Goal: Task Accomplishment & Management: Manage account settings

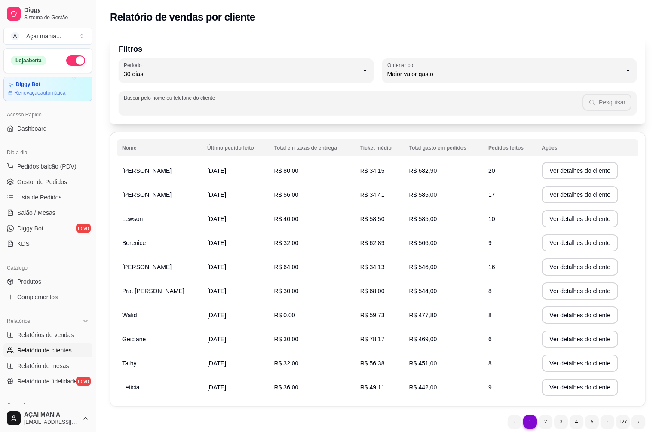
select select "30"
select select "HIGHEST_TOTAL_SPENT_WITH_ORDERS"
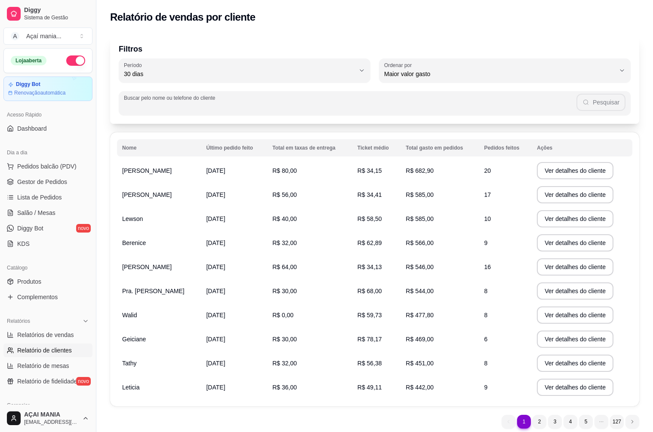
scroll to position [86, 0]
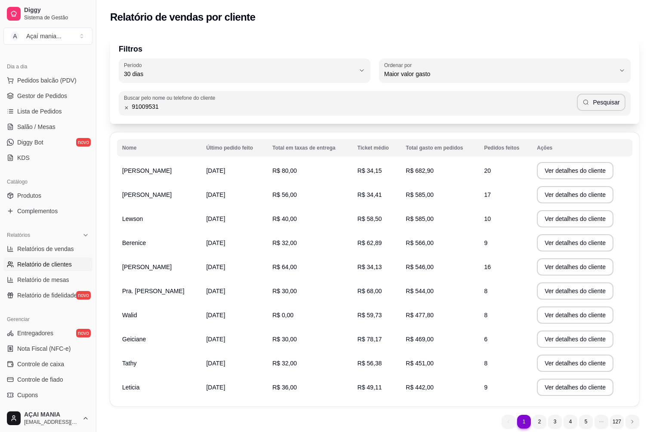
type input "91009531"
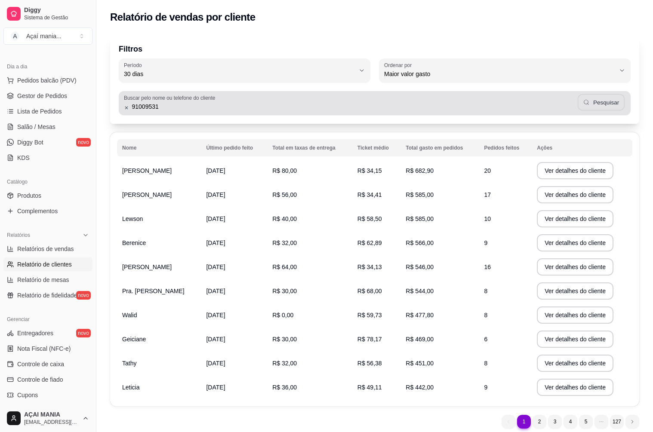
click at [613, 106] on button "Pesquisar" at bounding box center [600, 102] width 47 height 17
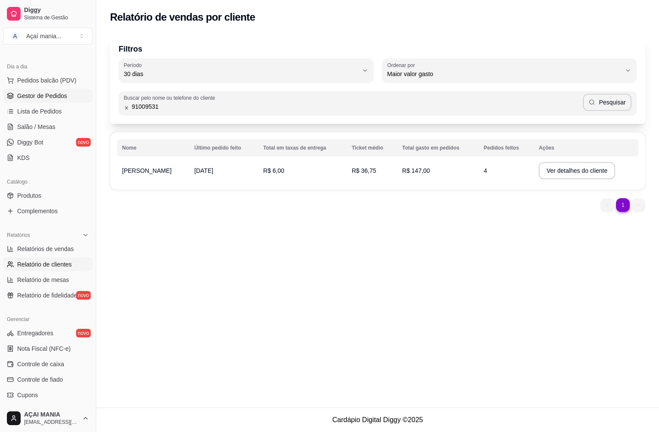
click at [72, 96] on link "Gestor de Pedidos" at bounding box center [47, 96] width 89 height 14
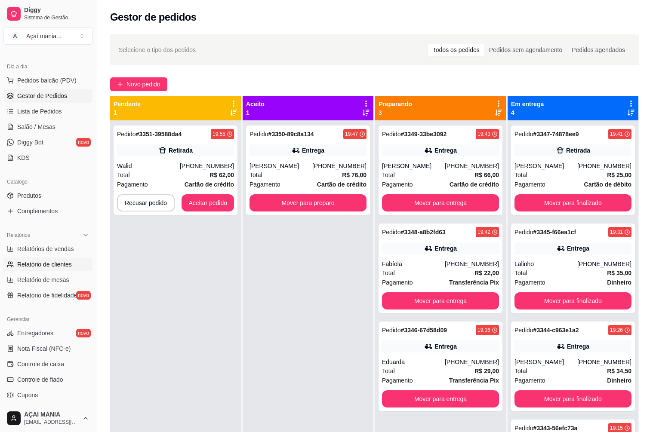
click at [56, 263] on span "Relatório de clientes" at bounding box center [44, 264] width 55 height 9
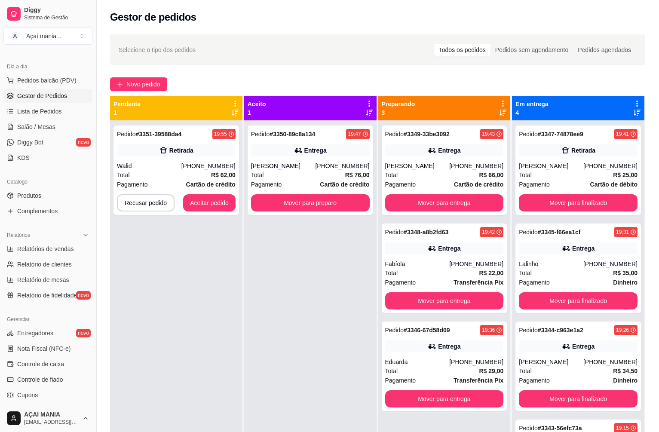
select select "30"
select select "HIGHEST_TOTAL_SPENT_WITH_ORDERS"
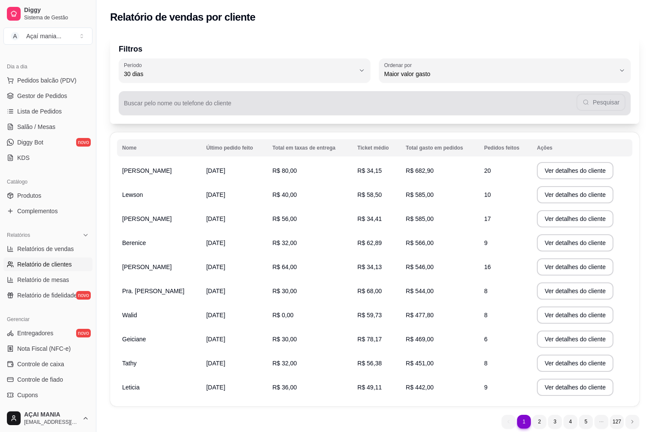
click at [172, 101] on div "Pesquisar" at bounding box center [374, 103] width 501 height 17
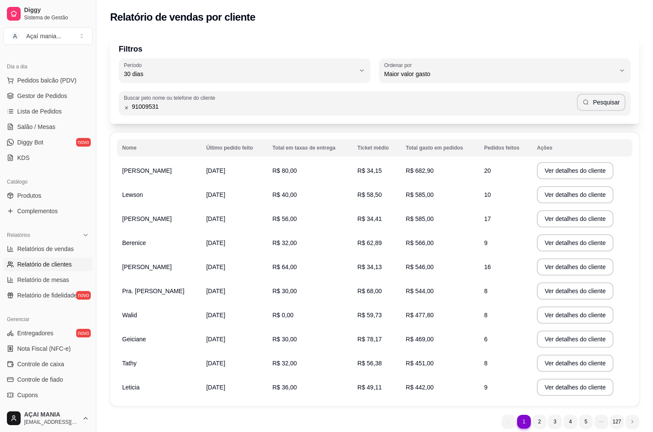
type input "91009531"
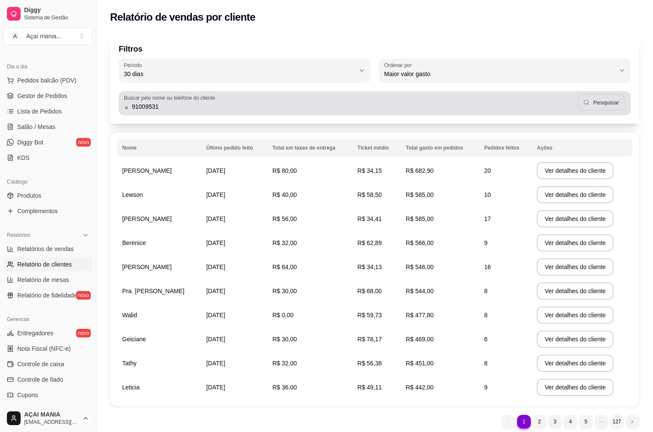
click at [605, 106] on button "Pesquisar" at bounding box center [600, 102] width 47 height 17
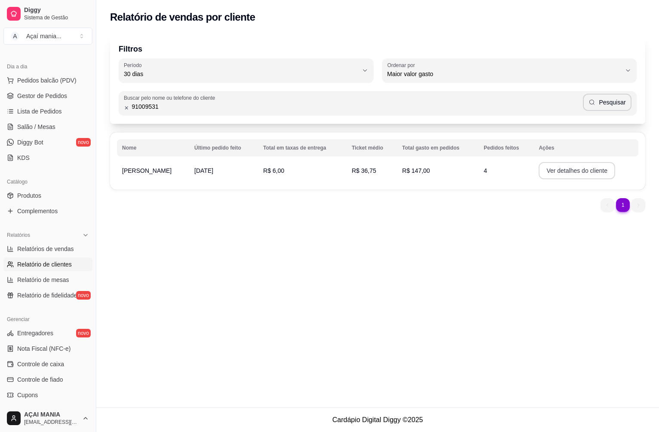
click at [539, 172] on button "Ver detalhes do cliente" at bounding box center [577, 170] width 77 height 17
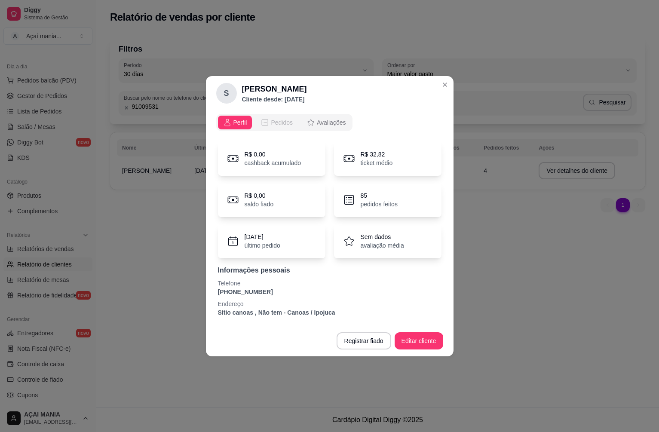
click at [288, 123] on span "Pedidos" at bounding box center [282, 122] width 22 height 9
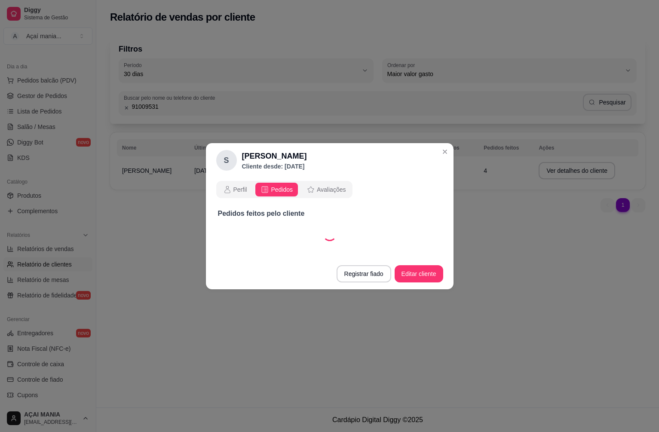
select select "30"
select select "ALL"
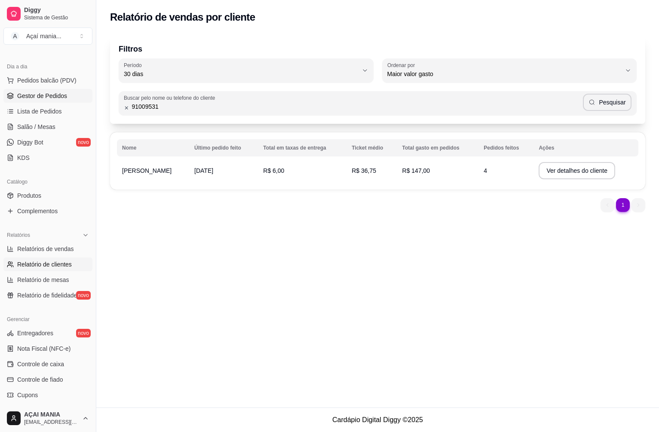
click at [49, 92] on span "Gestor de Pedidos" at bounding box center [42, 96] width 50 height 9
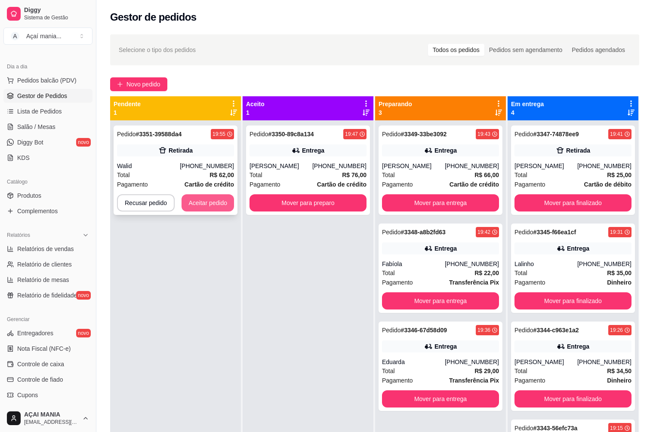
click at [221, 205] on button "Aceitar pedido" at bounding box center [207, 202] width 52 height 17
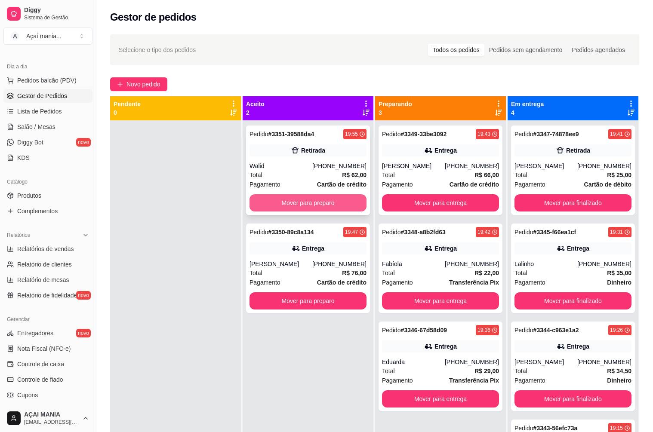
click at [305, 198] on button "Mover para preparo" at bounding box center [307, 202] width 117 height 17
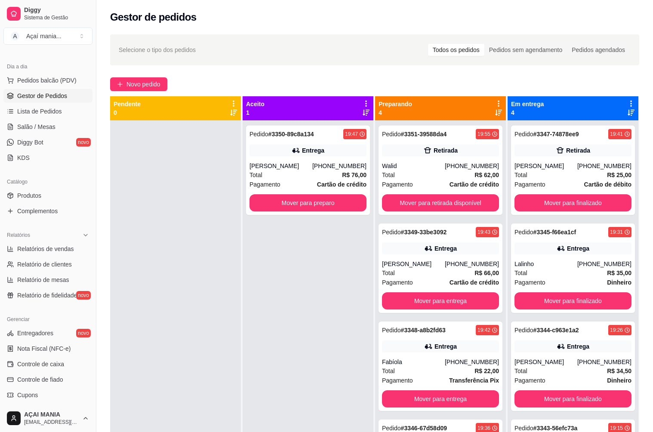
click at [181, 361] on div at bounding box center [175, 336] width 131 height 432
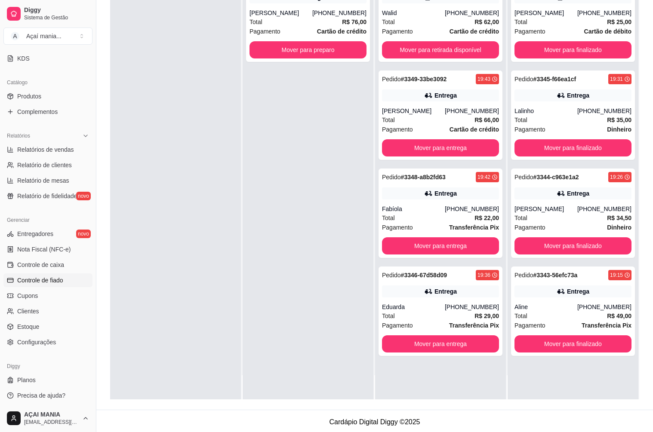
scroll to position [187, 0]
click at [40, 298] on link "Cupons" at bounding box center [47, 295] width 89 height 14
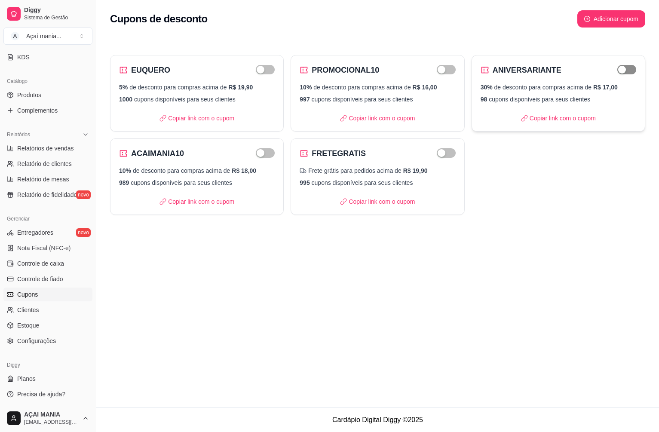
click at [626, 68] on div "button" at bounding box center [622, 70] width 8 height 8
drag, startPoint x: 630, startPoint y: 71, endPoint x: 629, endPoint y: 77, distance: 6.1
click at [630, 71] on div "button" at bounding box center [632, 70] width 8 height 8
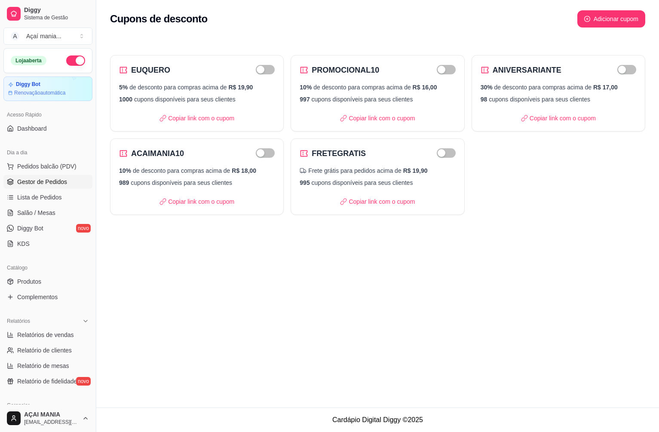
click at [40, 186] on span "Gestor de Pedidos" at bounding box center [42, 182] width 50 height 9
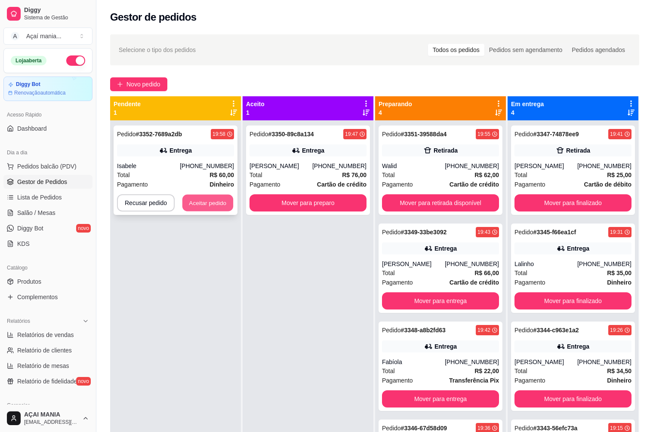
click at [201, 207] on button "Aceitar pedido" at bounding box center [207, 203] width 51 height 17
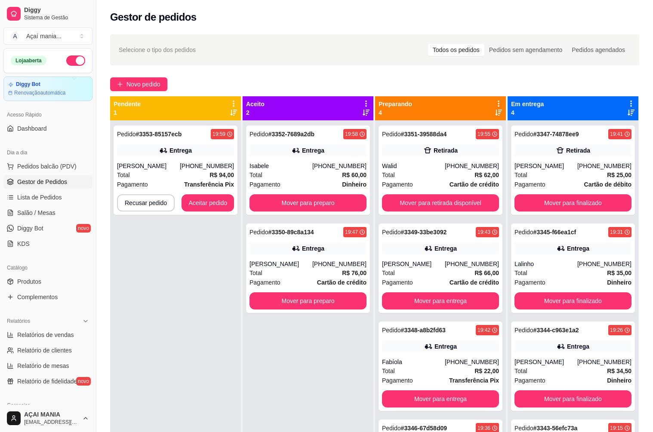
click at [229, 354] on div "Pedido # 3353-85157ecb 19:59 Entrega [PERSON_NAME] [PHONE_NUMBER] Total R$ 94,0…" at bounding box center [175, 336] width 131 height 432
click at [615, 208] on button "Mover para finalizado" at bounding box center [572, 202] width 117 height 17
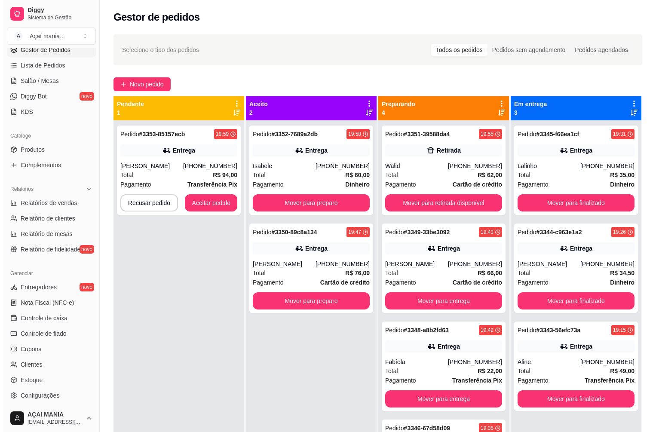
scroll to position [187, 0]
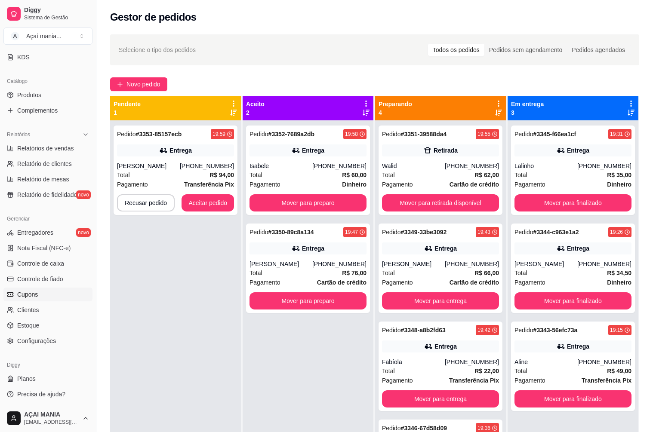
click at [46, 297] on link "Cupons" at bounding box center [47, 295] width 89 height 14
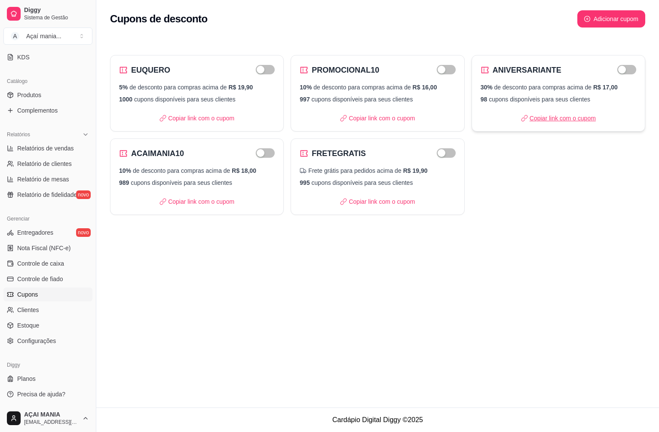
click at [548, 118] on p "Copiar link com o cupom" at bounding box center [558, 118] width 75 height 9
click at [624, 69] on div "button" at bounding box center [622, 70] width 8 height 8
click at [214, 358] on div "Cupons de desconto Adicionar cupom EUQUERO 5% de desconto para compras acima de…" at bounding box center [377, 204] width 563 height 408
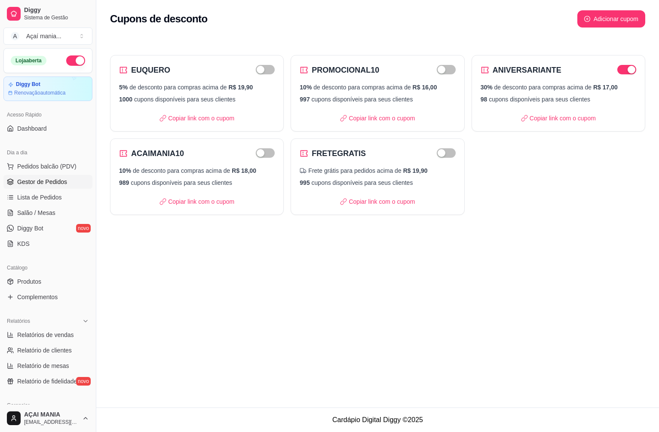
click at [61, 182] on span "Gestor de Pedidos" at bounding box center [42, 182] width 50 height 9
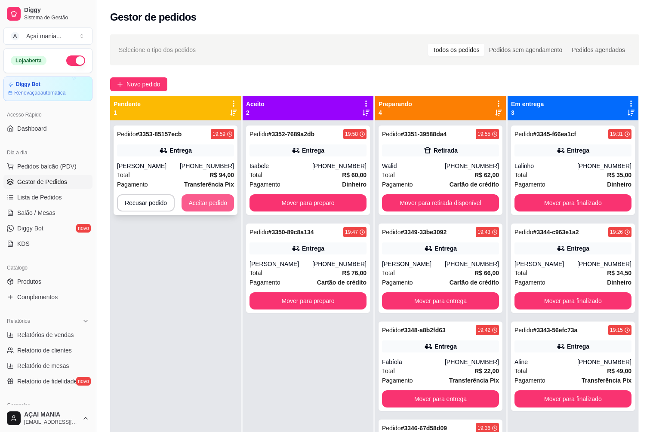
click at [222, 201] on button "Aceitar pedido" at bounding box center [207, 202] width 52 height 17
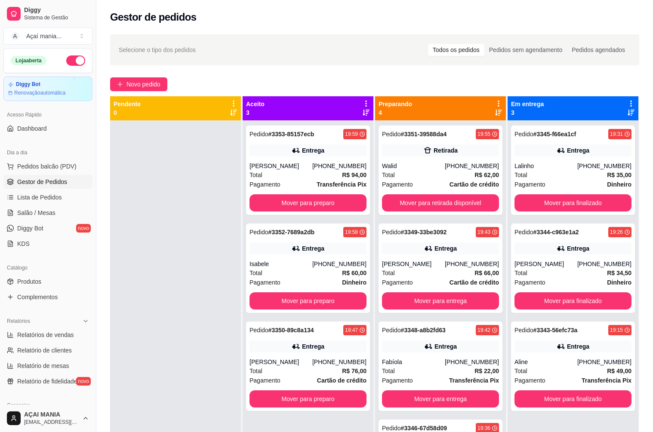
click at [162, 288] on div at bounding box center [175, 336] width 131 height 432
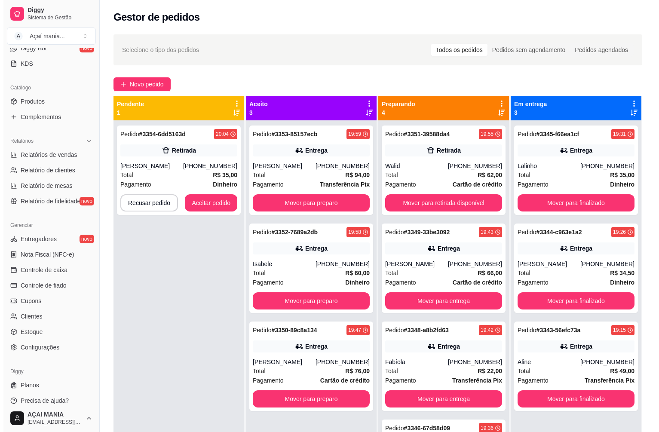
scroll to position [187, 0]
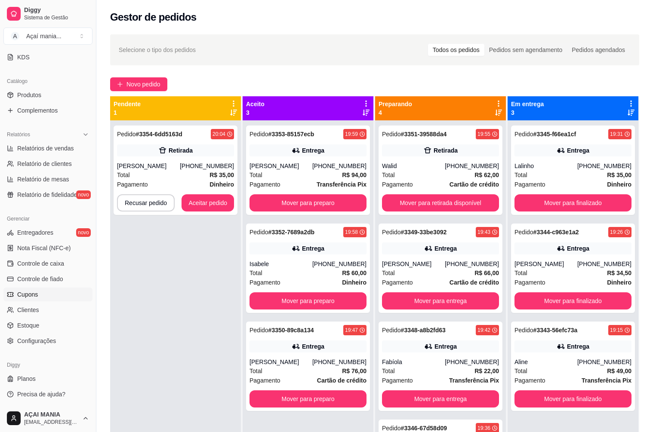
click at [44, 298] on link "Cupons" at bounding box center [47, 295] width 89 height 14
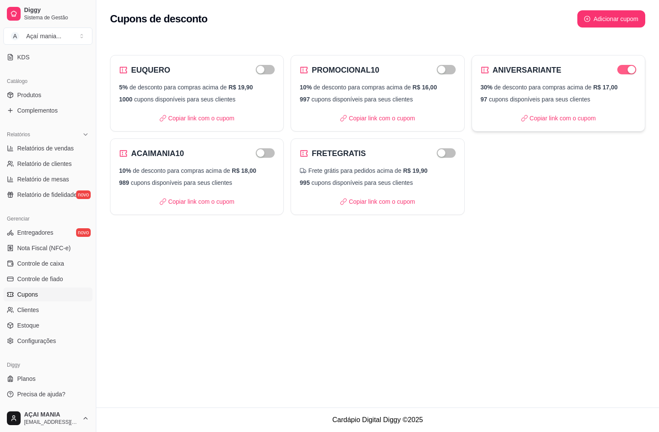
click at [634, 70] on div "button" at bounding box center [632, 70] width 8 height 8
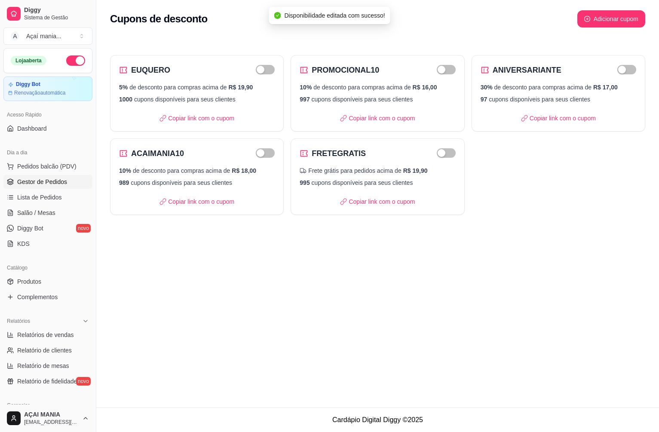
click at [37, 185] on span "Gestor de Pedidos" at bounding box center [42, 182] width 50 height 9
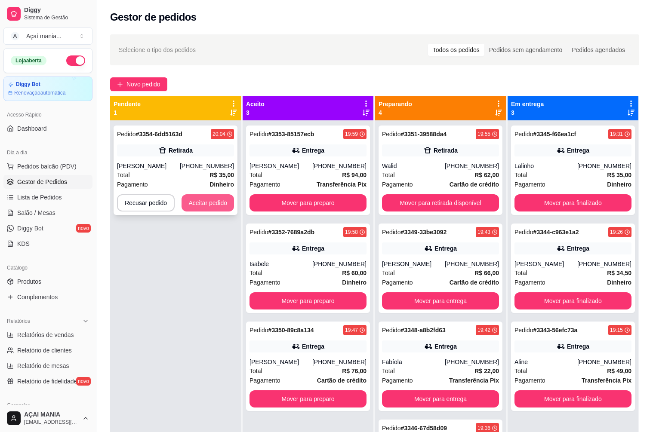
click at [203, 200] on button "Aceitar pedido" at bounding box center [207, 202] width 52 height 17
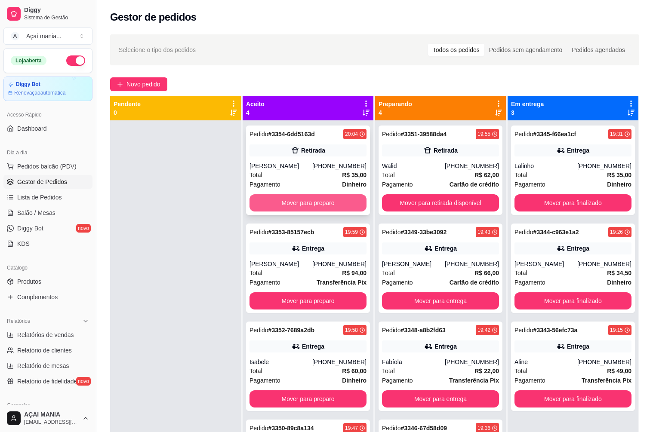
click at [346, 202] on button "Mover para preparo" at bounding box center [307, 202] width 117 height 17
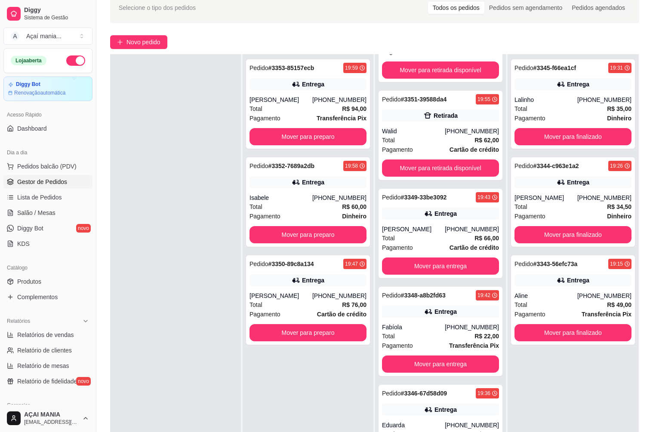
scroll to position [131, 0]
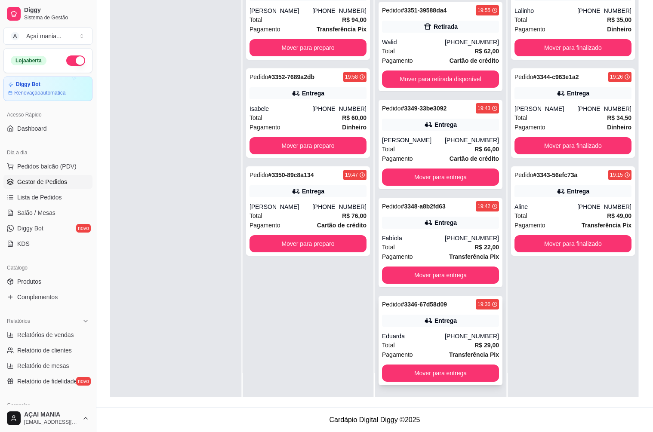
click at [406, 316] on div "Entrega" at bounding box center [440, 321] width 117 height 12
click at [405, 221] on div "Entrega" at bounding box center [440, 223] width 117 height 12
click at [417, 145] on div "Total R$ 66,00" at bounding box center [440, 148] width 117 height 9
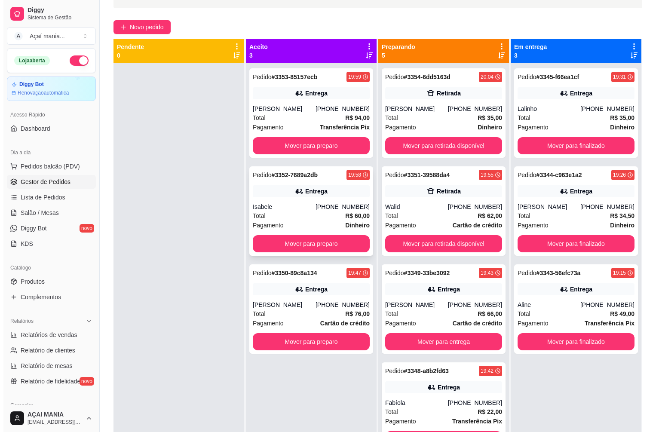
scroll to position [0, 0]
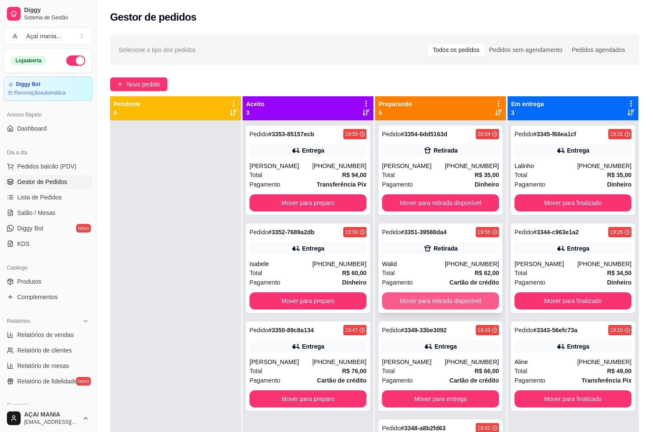
click at [455, 298] on button "Mover para retirada disponível" at bounding box center [440, 300] width 117 height 17
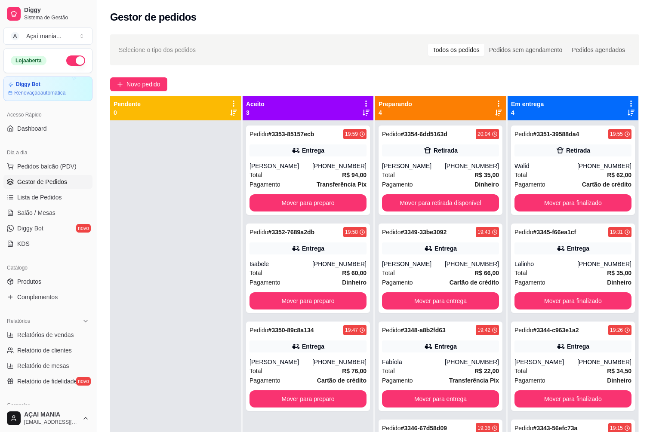
click at [243, 225] on div "Pedido # 3353-85157ecb 19:59 Entrega [PERSON_NAME] [PHONE_NUMBER] Total R$ 94,0…" at bounding box center [308, 336] width 131 height 432
click at [185, 322] on div at bounding box center [175, 336] width 131 height 432
click at [406, 159] on div "Pedido # 3354-6dd5163d 20:04 Retirada [PERSON_NAME] [PHONE_NUMBER] Total R$ 35,…" at bounding box center [440, 170] width 124 height 89
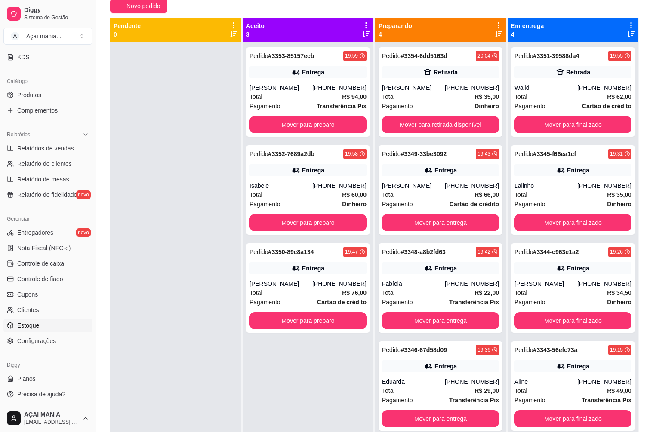
scroll to position [131, 0]
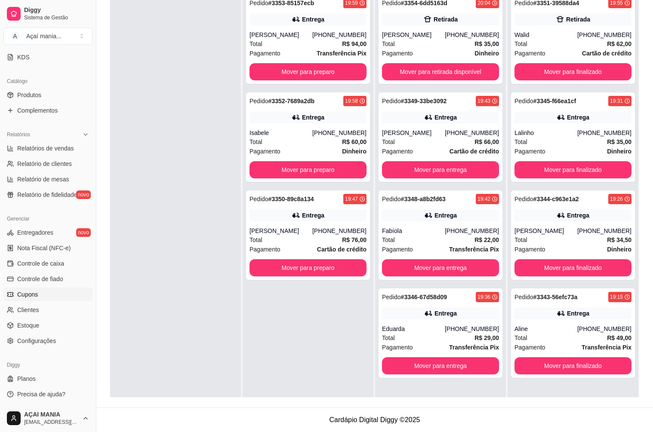
click at [32, 290] on span "Cupons" at bounding box center [27, 294] width 21 height 9
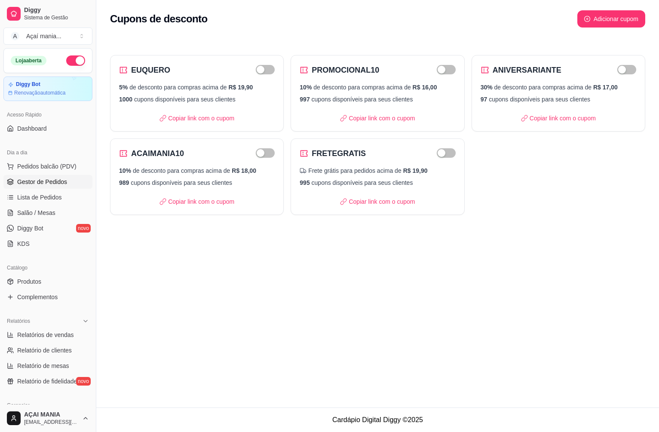
click at [40, 177] on link "Gestor de Pedidos" at bounding box center [47, 182] width 89 height 14
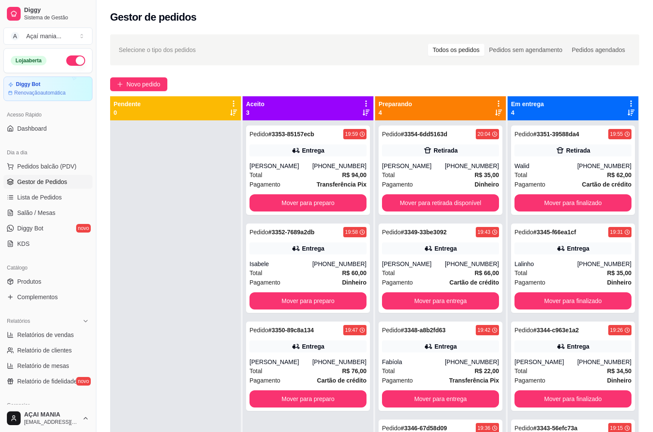
click at [156, 232] on div at bounding box center [175, 336] width 131 height 432
click at [177, 344] on div at bounding box center [175, 336] width 131 height 432
click at [197, 267] on div at bounding box center [175, 336] width 131 height 432
click at [591, 306] on button "Mover para finalizado" at bounding box center [573, 301] width 114 height 17
click at [590, 390] on button "Mover para finalizado" at bounding box center [572, 398] width 117 height 17
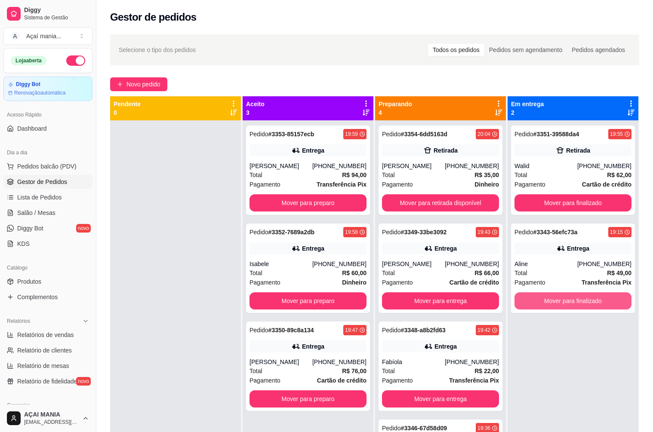
click at [590, 306] on button "Mover para finalizado" at bounding box center [572, 300] width 117 height 17
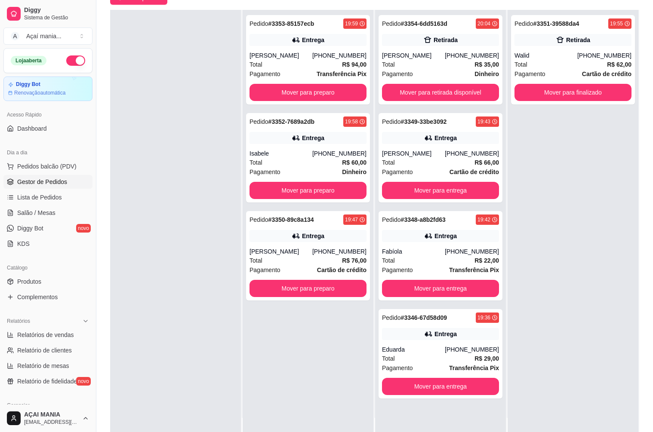
scroll to position [131, 0]
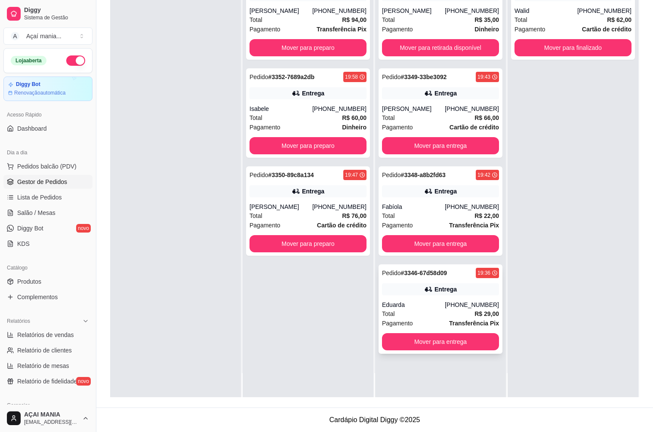
click at [427, 317] on div "Total R$ 29,00" at bounding box center [440, 313] width 117 height 9
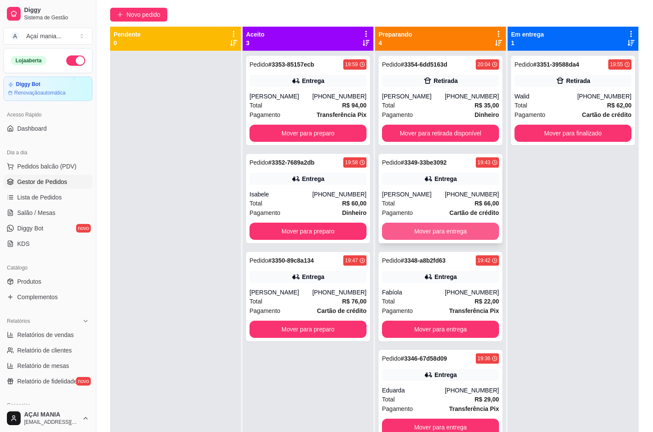
scroll to position [0, 0]
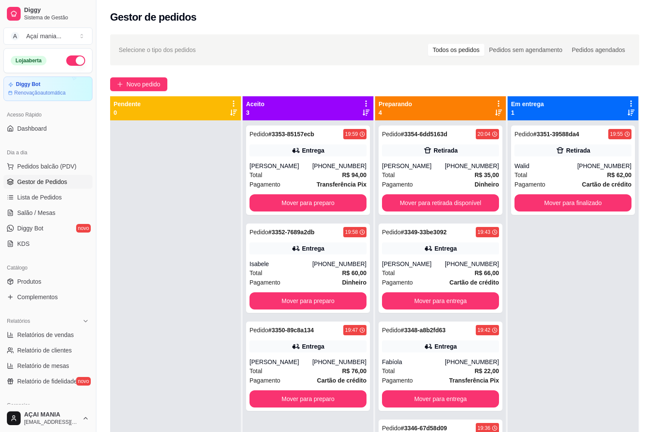
click at [173, 360] on div at bounding box center [175, 336] width 131 height 432
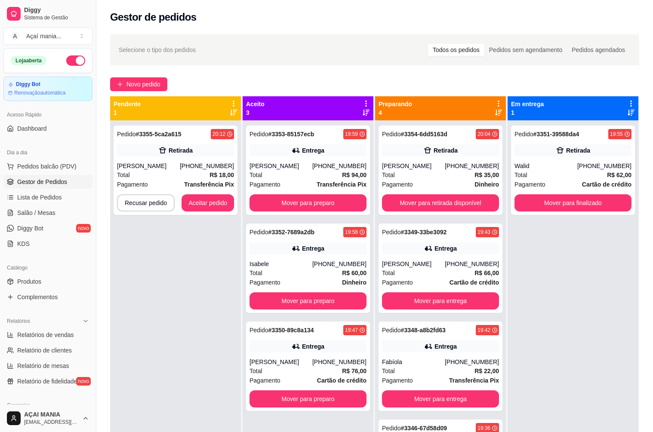
click at [172, 383] on div "Pedido # 3355-5ca2a615 20:12 Retirada [PERSON_NAME] [PHONE_NUMBER] Total R$ 18,…" at bounding box center [175, 336] width 131 height 432
drag, startPoint x: 161, startPoint y: 349, endPoint x: 153, endPoint y: 352, distance: 8.6
click at [161, 349] on div "Pedido # 3355-5ca2a615 20:12 Retirada [PERSON_NAME] [PHONE_NUMBER] Total R$ 18,…" at bounding box center [175, 336] width 131 height 432
drag, startPoint x: 562, startPoint y: 350, endPoint x: 539, endPoint y: 364, distance: 27.6
click at [562, 350] on div "Pedido # 3351-39588da4 19:55 Retirada Walid [PHONE_NUMBER] Total R$ 62,00 Pagam…" at bounding box center [572, 336] width 131 height 432
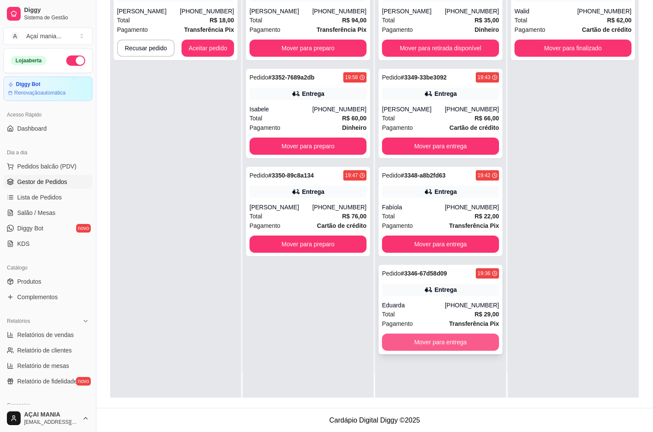
scroll to position [131, 0]
click at [436, 338] on button "Mover para entrega" at bounding box center [441, 342] width 114 height 17
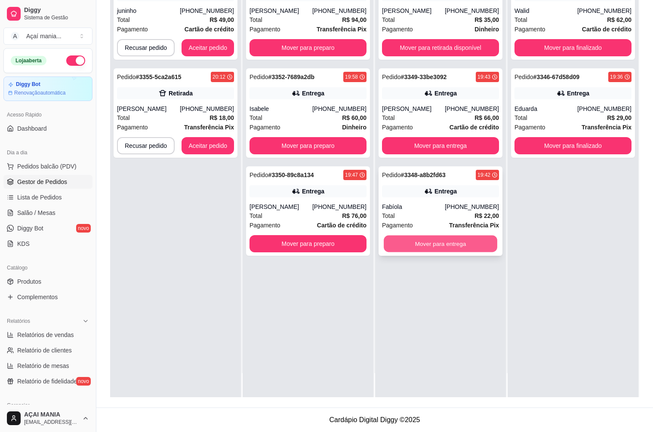
click at [430, 240] on button "Mover para entrega" at bounding box center [441, 244] width 114 height 17
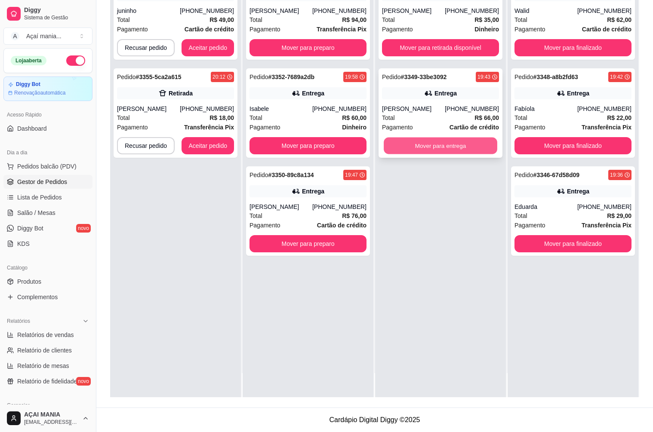
click at [410, 147] on button "Mover para entrega" at bounding box center [441, 146] width 114 height 17
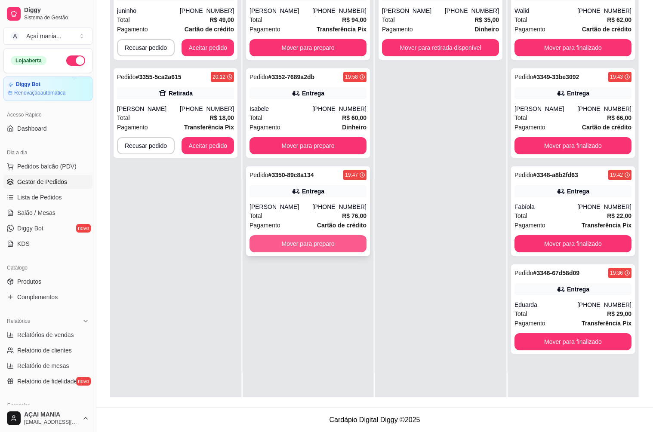
click at [334, 243] on button "Mover para preparo" at bounding box center [307, 243] width 117 height 17
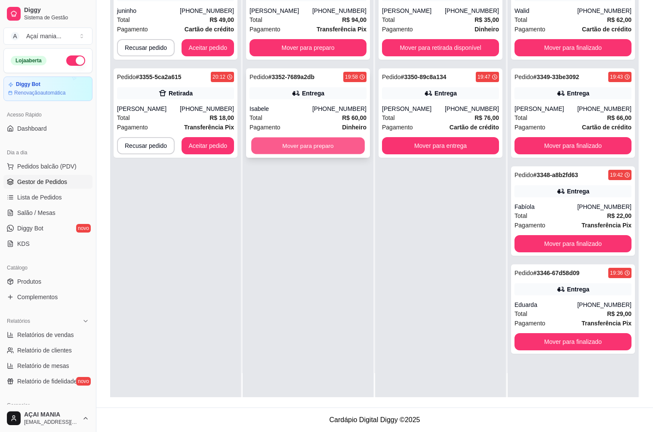
click at [310, 152] on button "Mover para preparo" at bounding box center [308, 146] width 114 height 17
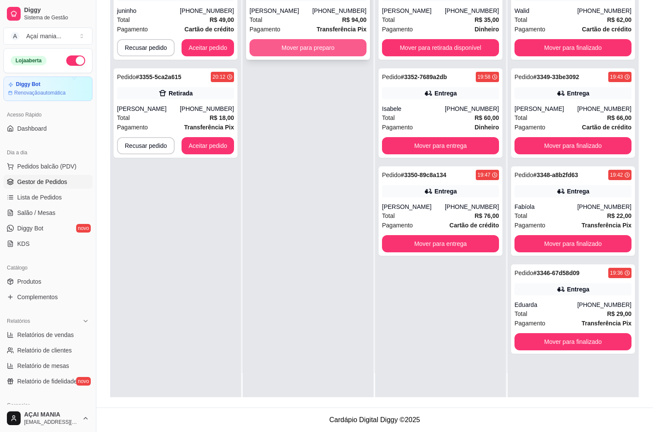
click at [299, 46] on button "Mover para preparo" at bounding box center [307, 47] width 117 height 17
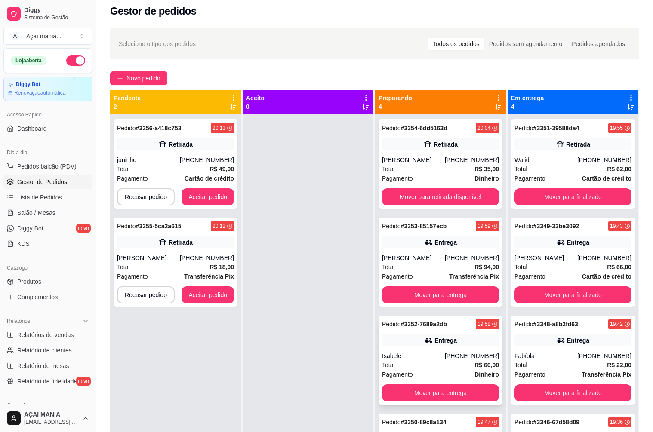
scroll to position [0, 0]
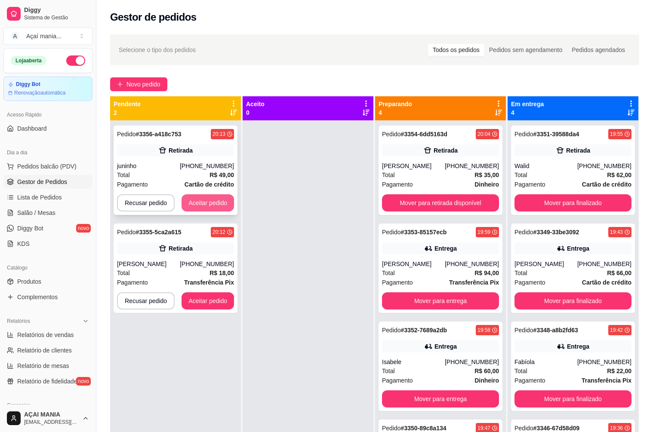
click at [213, 202] on button "Aceitar pedido" at bounding box center [207, 202] width 52 height 17
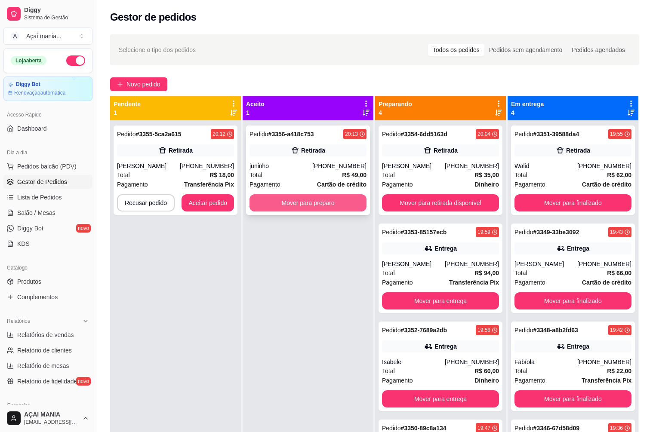
click at [331, 199] on button "Mover para preparo" at bounding box center [307, 202] width 117 height 17
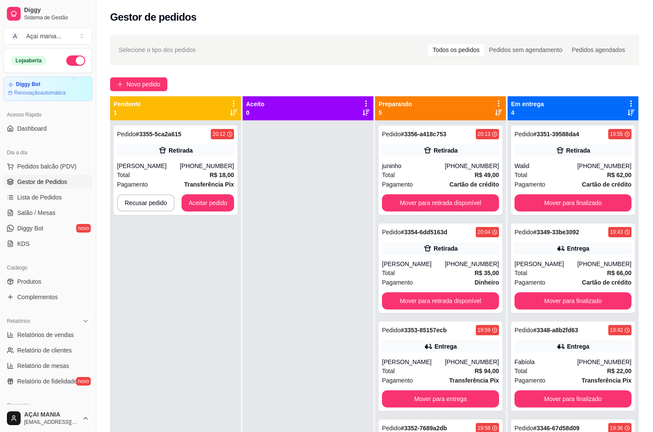
click at [307, 336] on div at bounding box center [308, 336] width 131 height 432
click at [209, 206] on button "Aceitar pedido" at bounding box center [207, 202] width 52 height 17
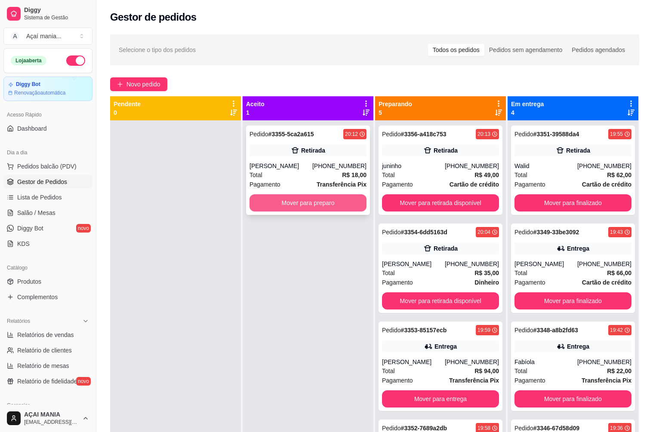
click at [307, 205] on button "Mover para preparo" at bounding box center [307, 202] width 117 height 17
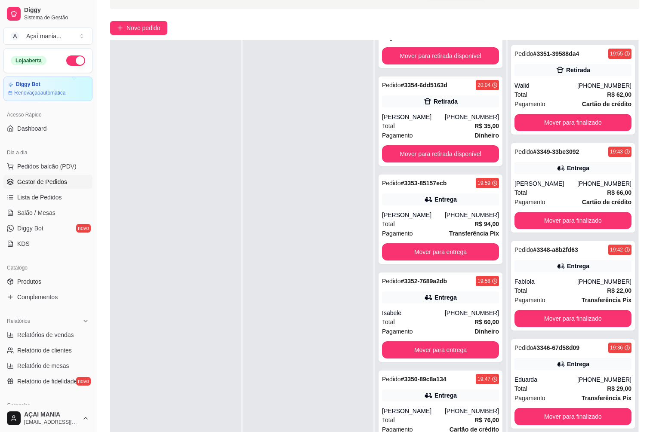
scroll to position [131, 0]
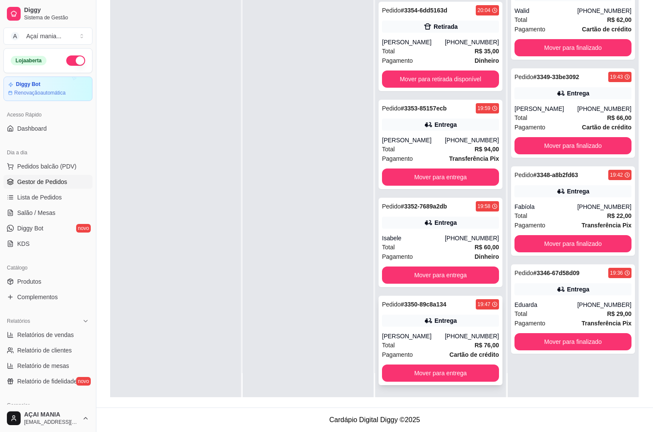
click at [433, 334] on div "[PERSON_NAME]" at bounding box center [413, 336] width 63 height 9
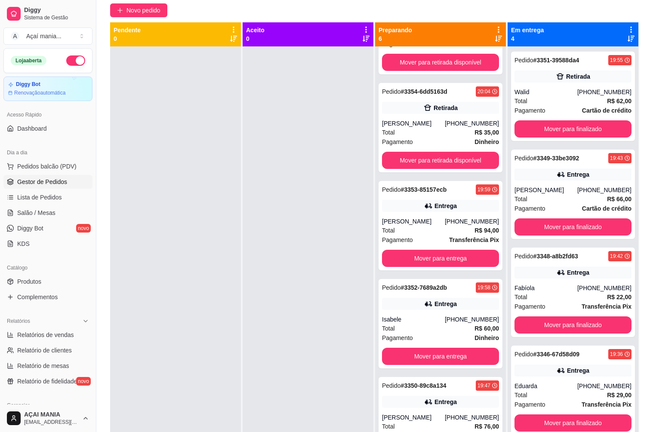
scroll to position [0, 0]
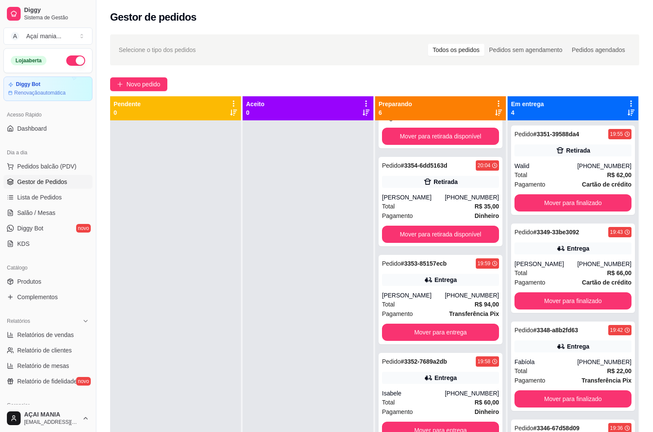
click at [321, 331] on div at bounding box center [308, 336] width 131 height 432
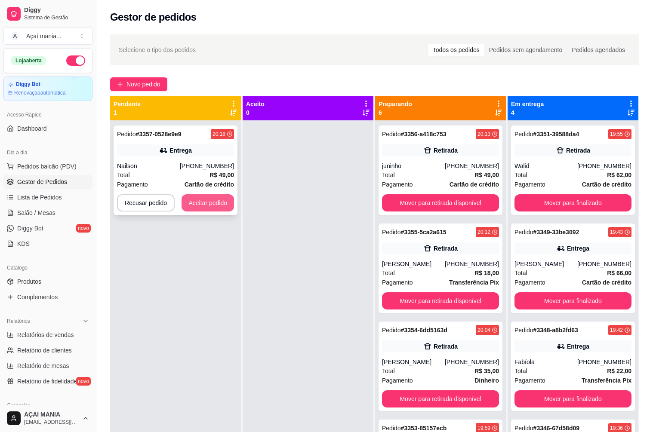
click at [213, 209] on button "Aceitar pedido" at bounding box center [207, 202] width 52 height 17
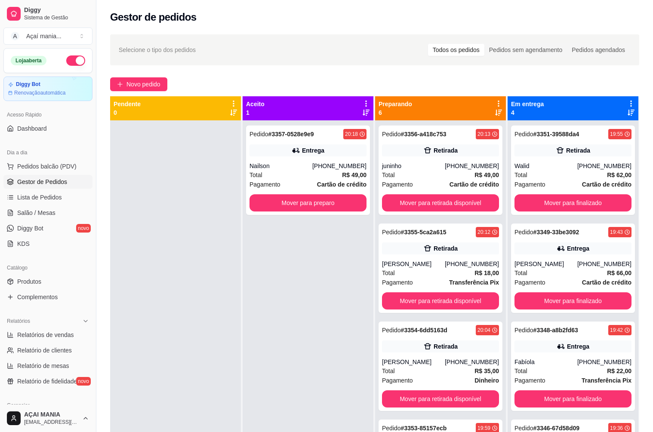
click at [207, 295] on div at bounding box center [175, 336] width 131 height 432
drag, startPoint x: 216, startPoint y: 324, endPoint x: 365, endPoint y: 362, distance: 153.6
click at [217, 323] on div at bounding box center [175, 336] width 131 height 432
drag, startPoint x: 184, startPoint y: 320, endPoint x: 173, endPoint y: 328, distance: 13.0
click at [184, 320] on div at bounding box center [175, 336] width 131 height 432
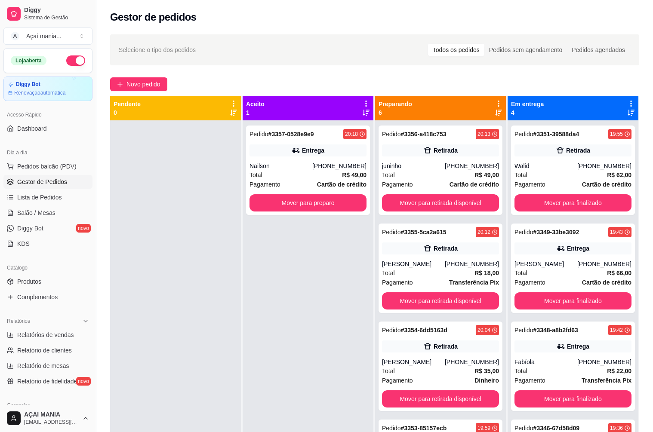
click at [193, 360] on div at bounding box center [175, 336] width 131 height 432
click at [198, 352] on div at bounding box center [175, 336] width 131 height 432
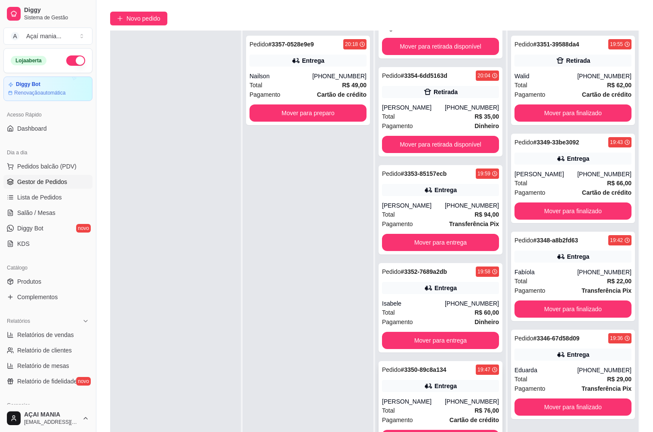
scroll to position [131, 0]
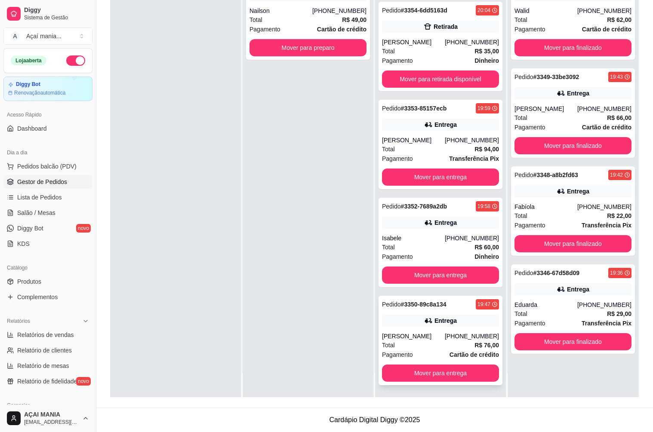
click at [443, 342] on div "Total R$ 76,00" at bounding box center [440, 345] width 117 height 9
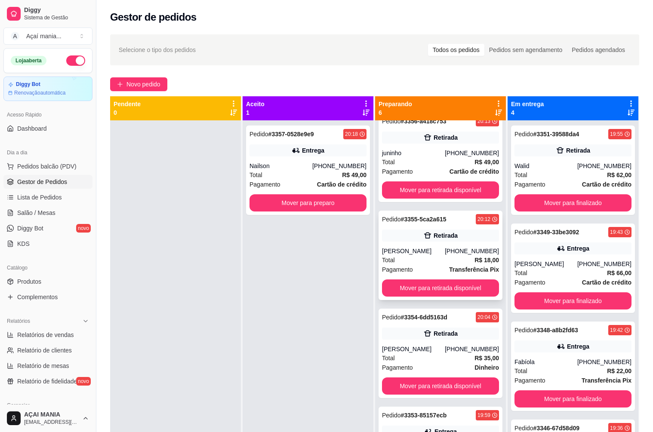
scroll to position [0, 0]
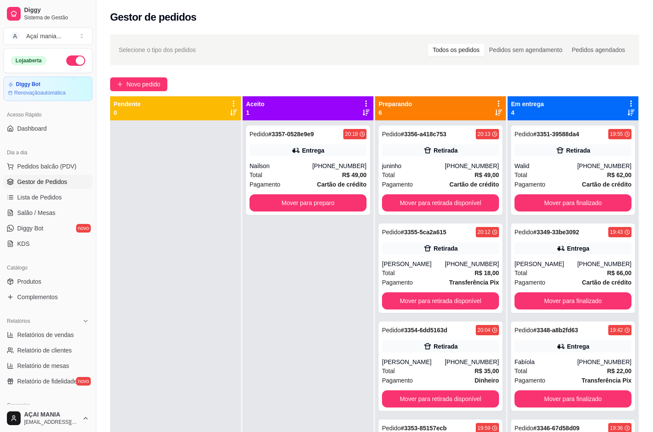
click at [301, 295] on div "Pedido # 3357-0528e9e9 20:18 Entrega Nailson [PHONE_NUMBER] Total R$ 49,00 Paga…" at bounding box center [308, 336] width 131 height 432
drag, startPoint x: 247, startPoint y: 295, endPoint x: 235, endPoint y: 299, distance: 12.6
click at [246, 295] on div "Pedido # 3357-0528e9e9 20:18 Entrega Nailson [PHONE_NUMBER] Total R$ 49,00 Paga…" at bounding box center [308, 336] width 131 height 432
click at [283, 297] on div "Pedido # 3357-0528e9e9 20:18 Entrega Nailson [PHONE_NUMBER] Total R$ 49,00 Paga…" at bounding box center [308, 336] width 131 height 432
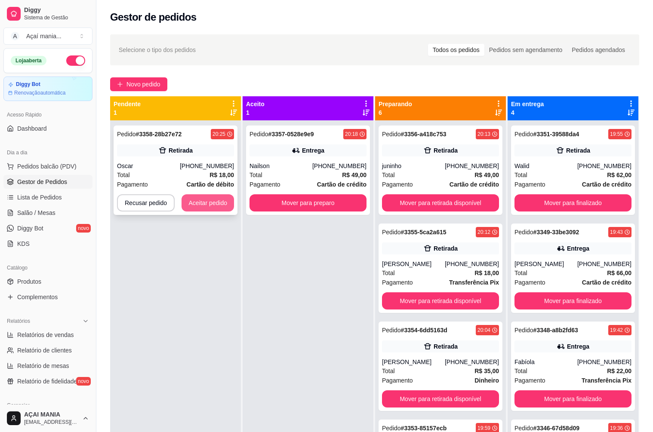
click at [200, 197] on button "Aceitar pedido" at bounding box center [207, 202] width 52 height 17
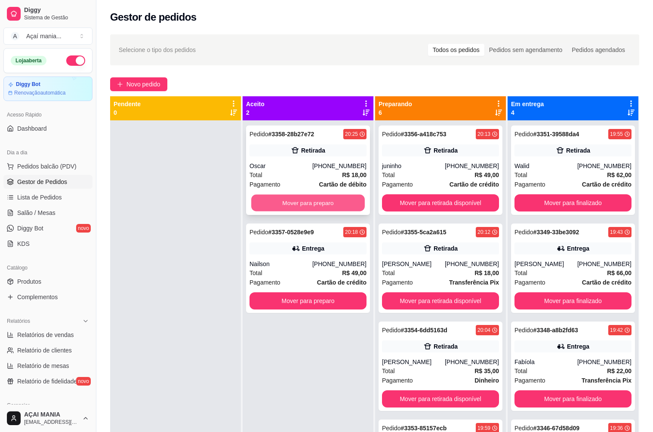
click at [286, 205] on button "Mover para preparo" at bounding box center [308, 203] width 114 height 17
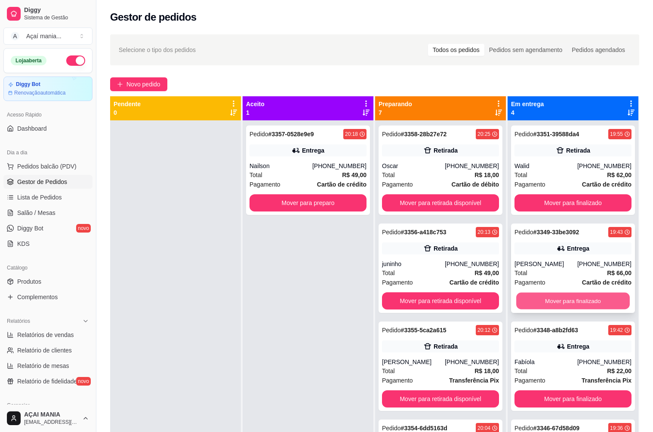
click at [558, 298] on button "Mover para finalizado" at bounding box center [573, 301] width 114 height 17
click at [558, 298] on button "Mover para finalizado" at bounding box center [572, 300] width 117 height 17
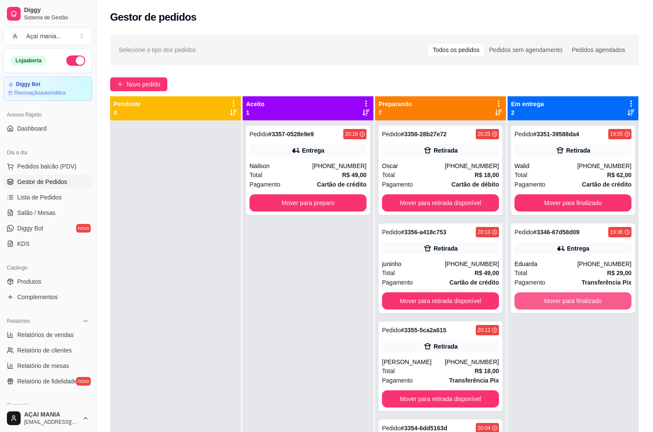
click at [558, 298] on button "Mover para finalizado" at bounding box center [572, 300] width 117 height 17
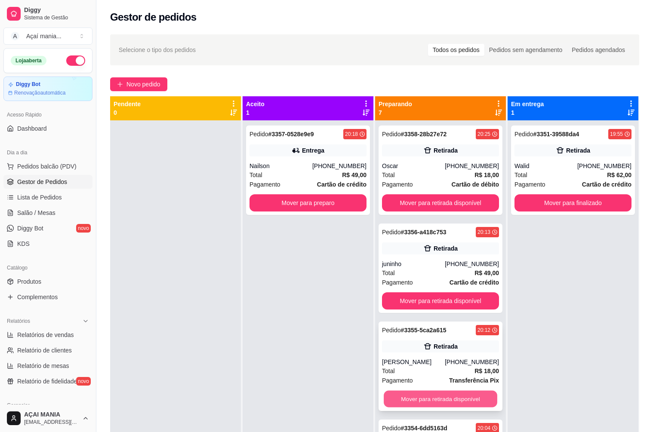
click at [448, 399] on button "Mover para retirada disponível" at bounding box center [441, 399] width 114 height 17
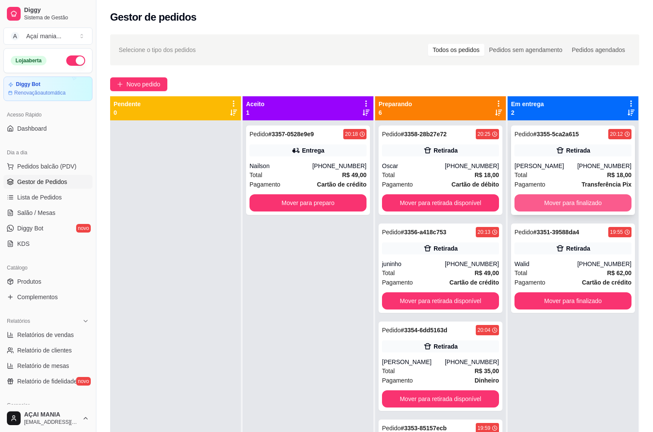
click at [550, 203] on button "Mover para finalizado" at bounding box center [572, 202] width 117 height 17
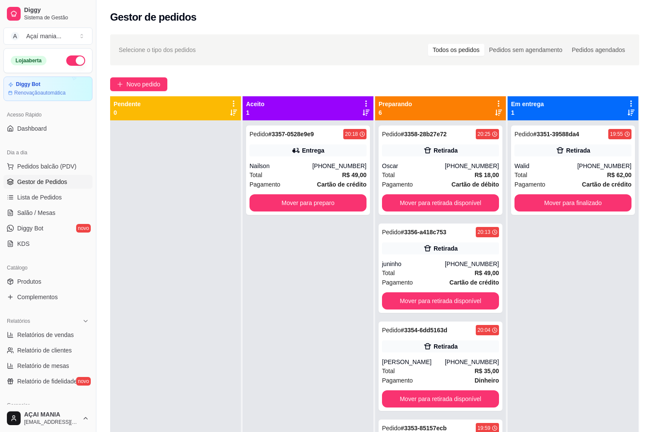
click at [275, 274] on div "Pedido # 3357-0528e9e9 20:18 Entrega Nailson [PHONE_NUMBER] Total R$ 49,00 Paga…" at bounding box center [308, 336] width 131 height 432
drag, startPoint x: 326, startPoint y: 309, endPoint x: 336, endPoint y: 313, distance: 11.2
click at [336, 313] on div "Pedido # 3357-0528e9e9 20:18 Entrega Nailson [PHONE_NUMBER] Total R$ 49,00 Paga…" at bounding box center [308, 336] width 131 height 432
click at [453, 366] on div "Total R$ 35,00" at bounding box center [440, 370] width 117 height 9
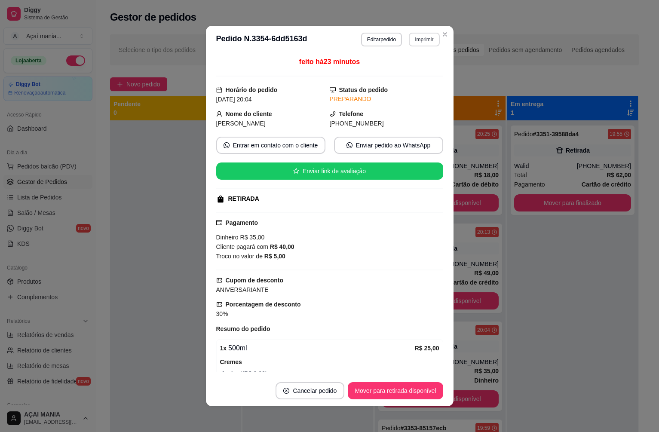
click at [424, 40] on button "Imprimir" at bounding box center [424, 40] width 31 height 14
click at [413, 68] on button "IMPRESSORA" at bounding box center [406, 69] width 60 height 13
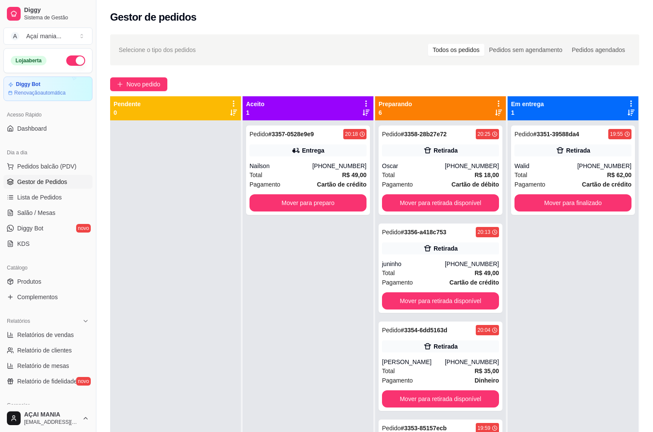
click at [264, 302] on div "Pedido # 3357-0528e9e9 20:18 Entrega Nailson [PHONE_NUMBER] Total R$ 49,00 Paga…" at bounding box center [308, 336] width 131 height 432
click at [585, 201] on button "Mover para finalizado" at bounding box center [572, 202] width 117 height 17
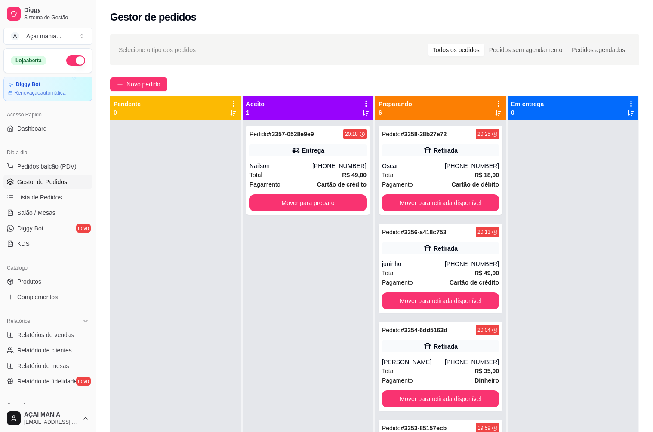
click at [224, 362] on div at bounding box center [175, 336] width 131 height 432
click at [576, 223] on div at bounding box center [572, 336] width 131 height 432
drag, startPoint x: 253, startPoint y: 164, endPoint x: 236, endPoint y: 201, distance: 40.8
click at [236, 201] on div "Pendente 0 Aceito 1 Pedido # 3357-0528e9e9 20:18 Entrega Nailson [PHONE_NUMBER]…" at bounding box center [374, 312] width 529 height 432
click at [155, 167] on div at bounding box center [175, 336] width 131 height 432
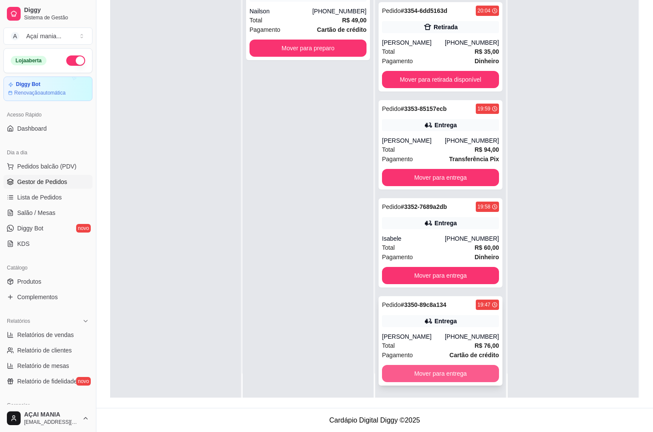
scroll to position [131, 0]
click at [452, 372] on button "Mover para entrega" at bounding box center [440, 373] width 117 height 17
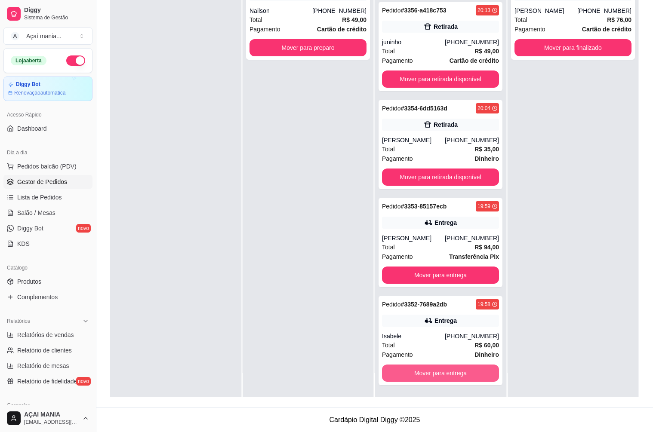
scroll to position [67, 0]
click at [452, 372] on button "Mover para entrega" at bounding box center [440, 373] width 117 height 17
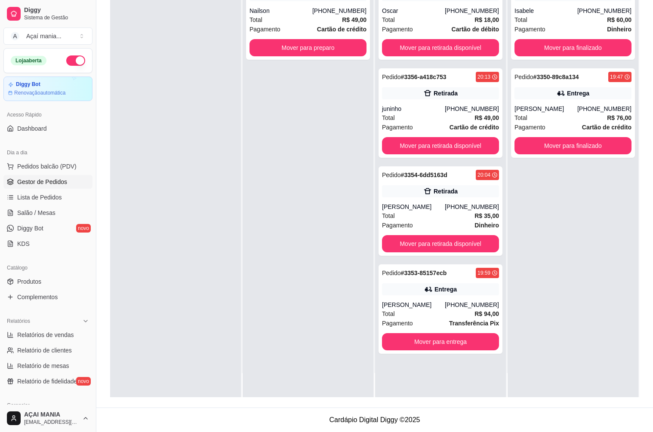
scroll to position [0, 0]
click at [446, 339] on button "Mover para entrega" at bounding box center [440, 341] width 117 height 17
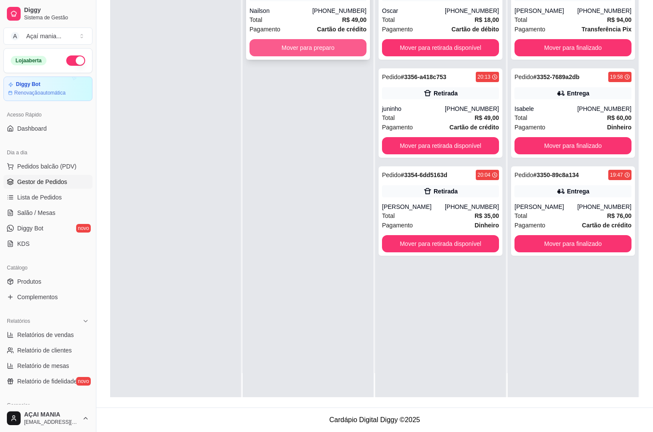
click at [290, 47] on button "Mover para preparo" at bounding box center [307, 47] width 117 height 17
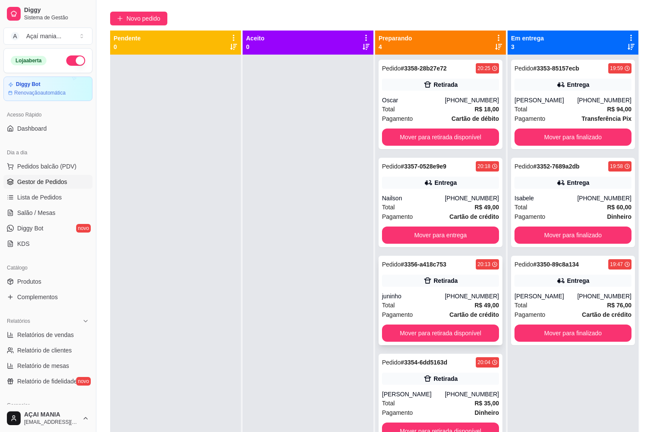
scroll to position [2, 0]
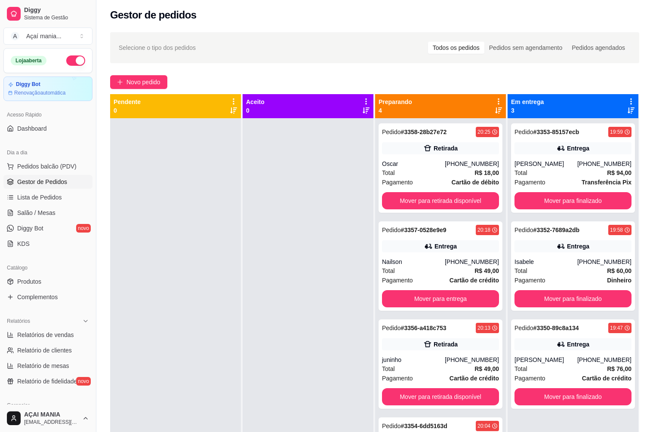
click at [255, 326] on div at bounding box center [308, 334] width 131 height 432
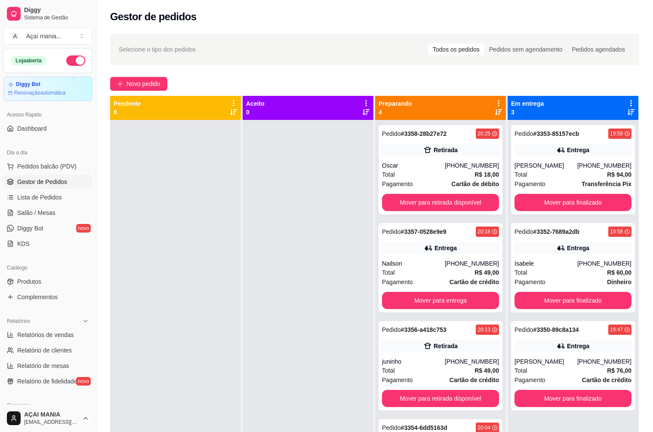
scroll to position [0, 0]
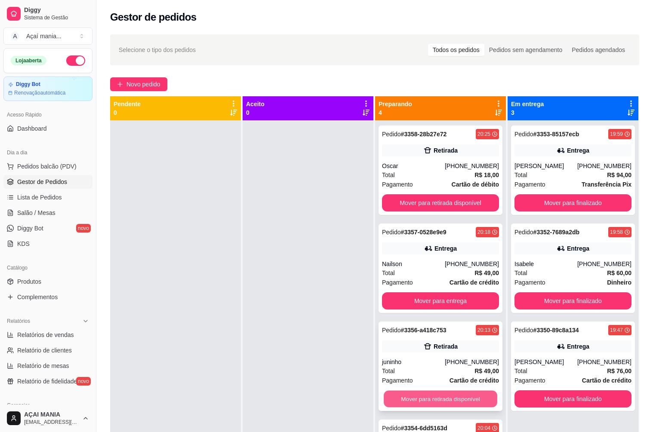
click at [414, 395] on button "Mover para retirada disponível" at bounding box center [441, 399] width 114 height 17
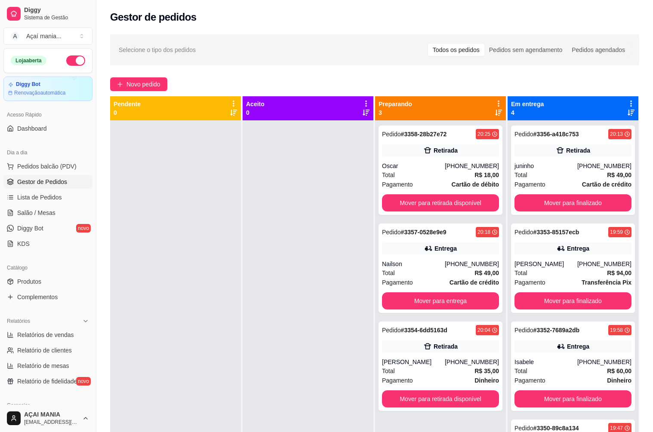
click at [313, 281] on div at bounding box center [308, 336] width 131 height 432
click at [423, 206] on button "Mover para retirada disponível" at bounding box center [441, 203] width 114 height 17
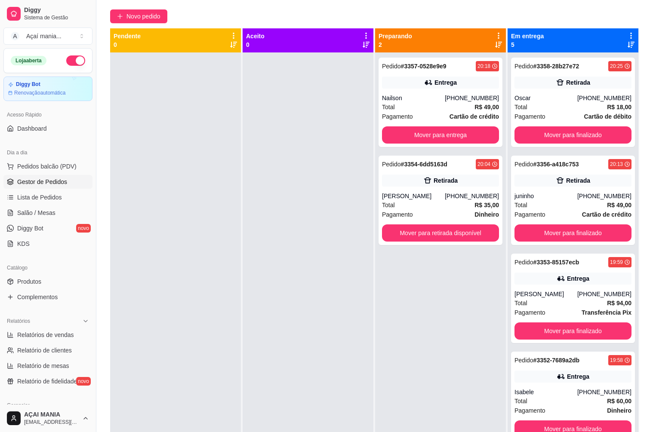
scroll to position [45, 0]
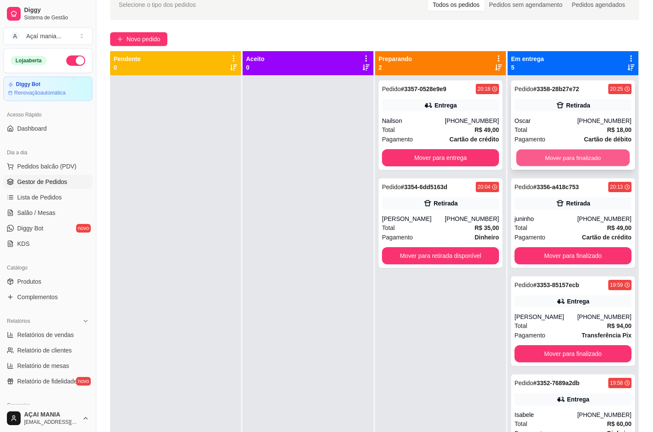
click at [528, 152] on button "Mover para finalizado" at bounding box center [573, 158] width 114 height 17
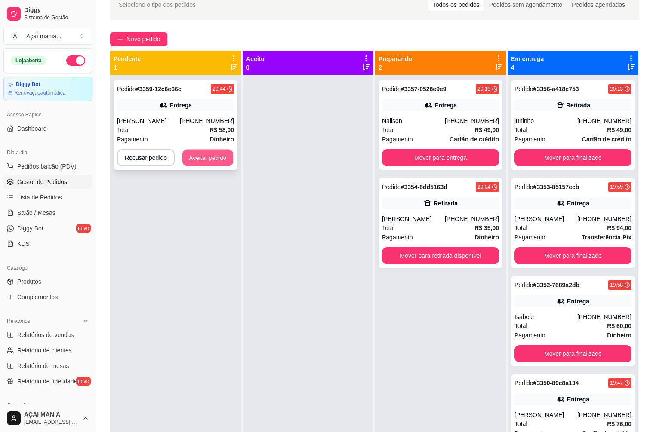
click at [214, 164] on button "Aceitar pedido" at bounding box center [207, 158] width 51 height 17
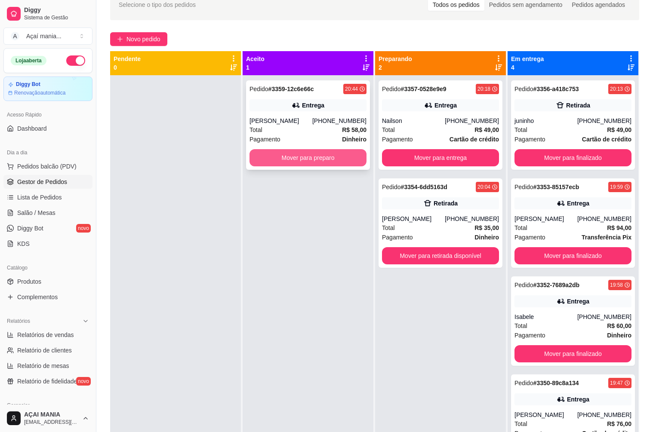
click at [280, 154] on button "Mover para preparo" at bounding box center [307, 157] width 117 height 17
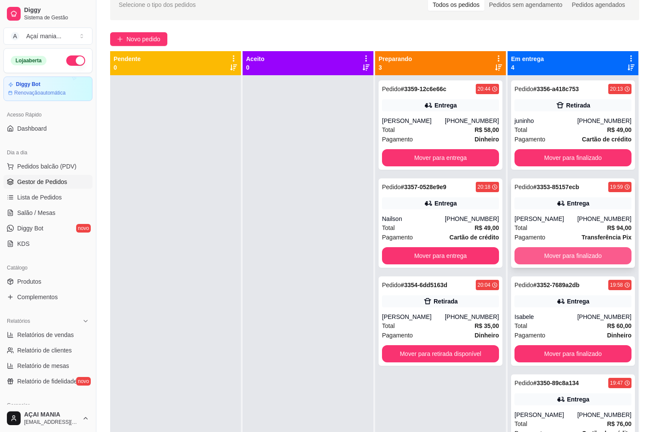
click at [533, 258] on button "Mover para finalizado" at bounding box center [572, 255] width 117 height 17
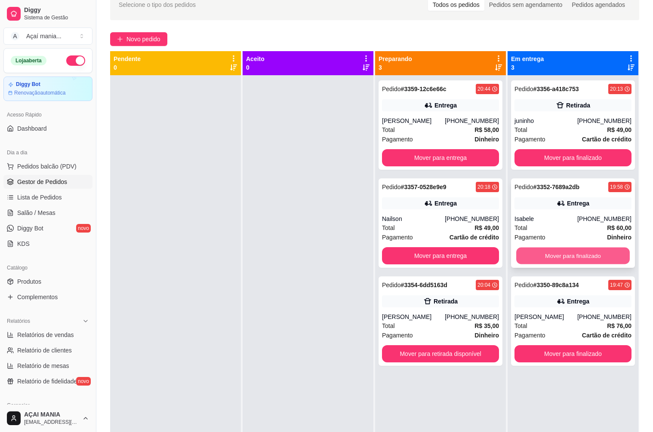
click at [578, 257] on button "Mover para finalizado" at bounding box center [573, 256] width 114 height 17
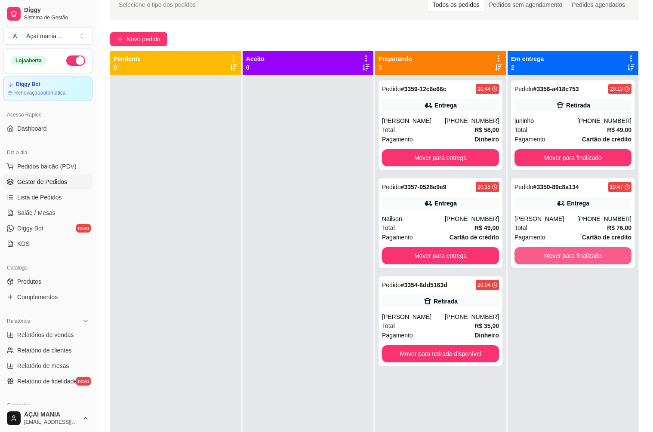
click at [578, 257] on button "Mover para finalizado" at bounding box center [572, 255] width 117 height 17
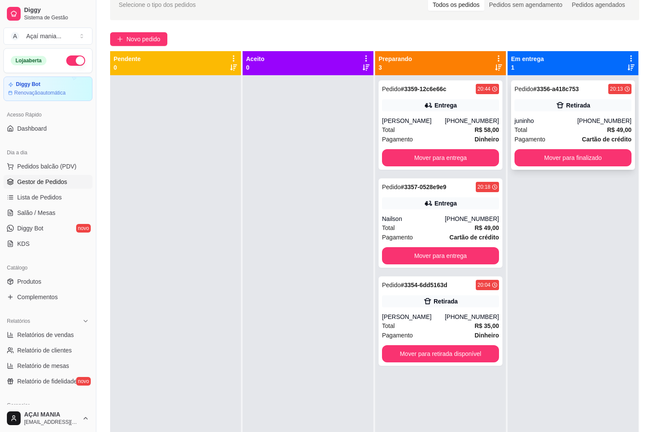
click at [582, 113] on div "Pedido # 3356-a418c753 20:13 Retirada juninho [PHONE_NUMBER] Total R$ 49,00 Pag…" at bounding box center [573, 124] width 124 height 89
click at [571, 156] on button "Mover para finalizado" at bounding box center [573, 158] width 114 height 17
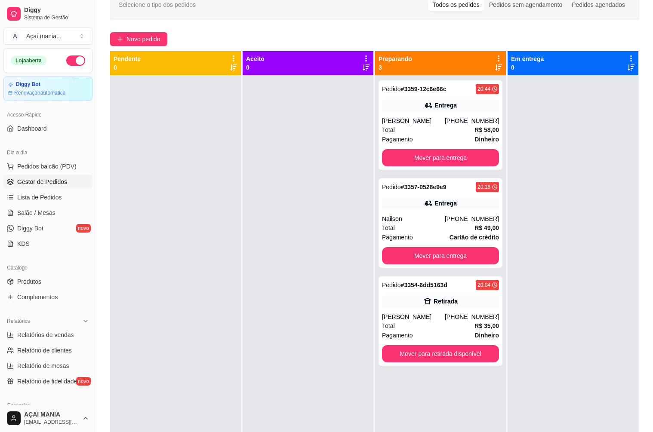
click at [246, 263] on div at bounding box center [308, 291] width 131 height 432
click at [402, 327] on div "Total R$ 35,00" at bounding box center [440, 325] width 117 height 9
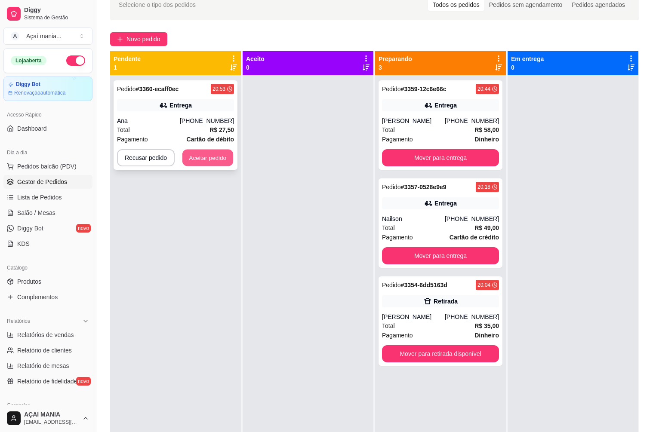
click at [203, 152] on button "Aceitar pedido" at bounding box center [207, 158] width 51 height 17
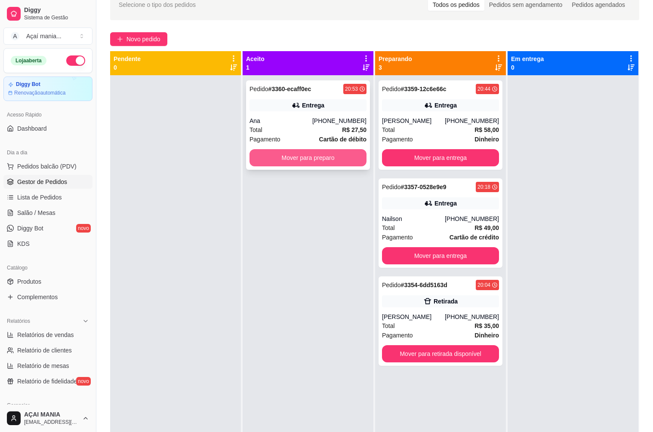
click at [267, 157] on button "Mover para preparo" at bounding box center [307, 157] width 117 height 17
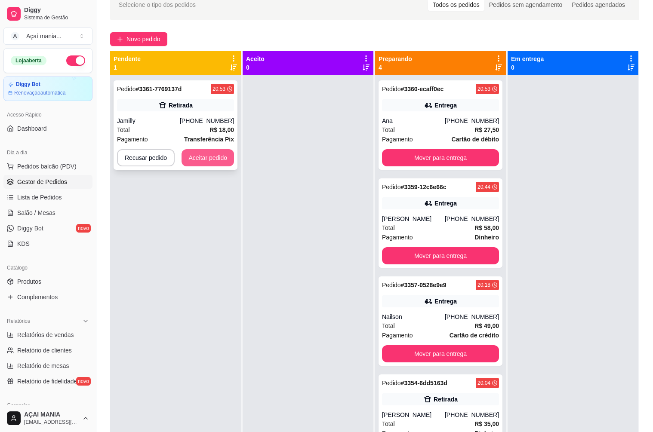
click at [195, 160] on button "Aceitar pedido" at bounding box center [207, 157] width 52 height 17
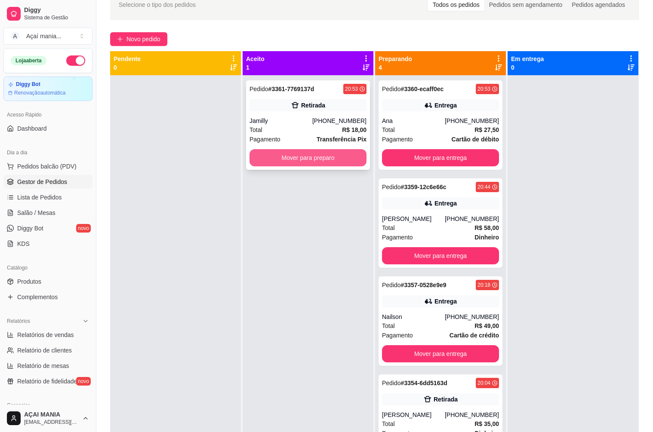
click at [295, 158] on button "Mover para preparo" at bounding box center [307, 157] width 117 height 17
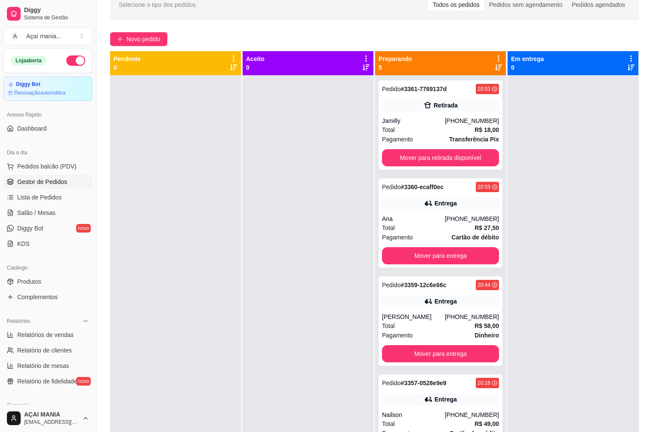
click at [218, 359] on div at bounding box center [175, 291] width 131 height 432
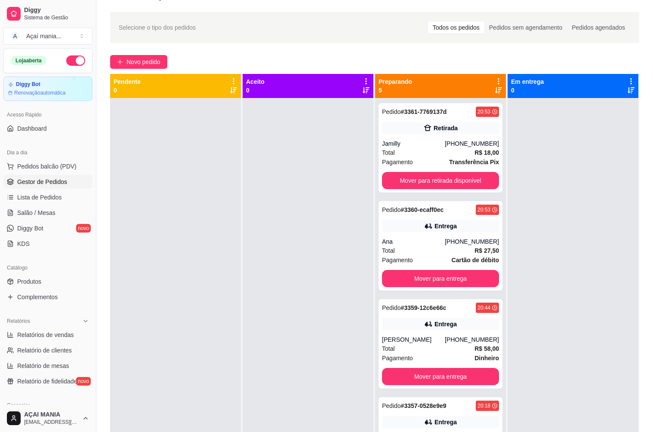
scroll to position [0, 0]
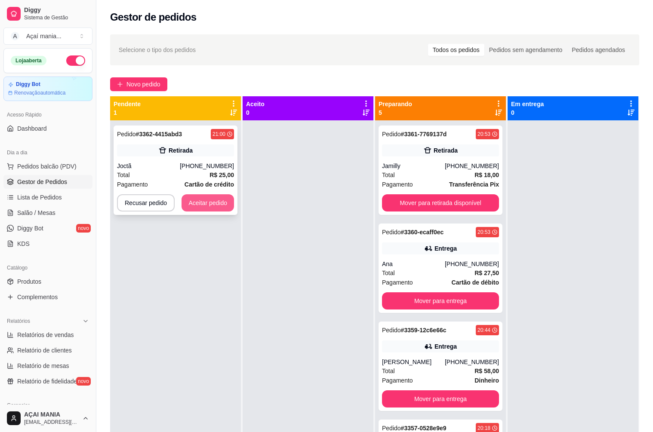
click at [219, 201] on button "Aceitar pedido" at bounding box center [207, 202] width 52 height 17
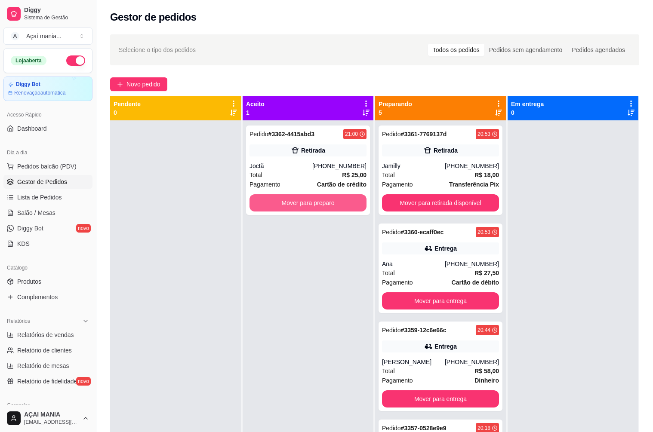
click at [320, 205] on button "Mover para preparo" at bounding box center [307, 202] width 117 height 17
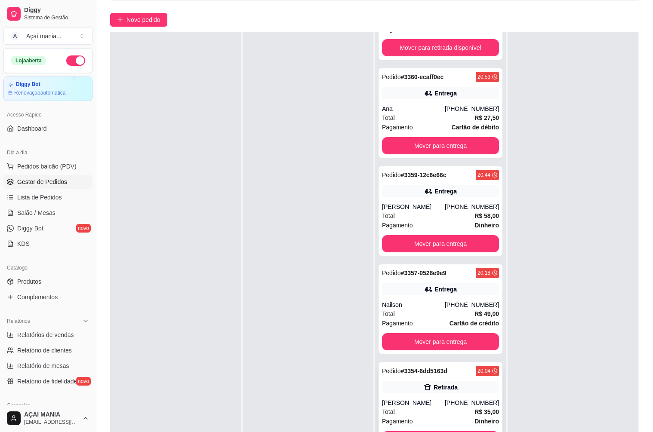
scroll to position [131, 0]
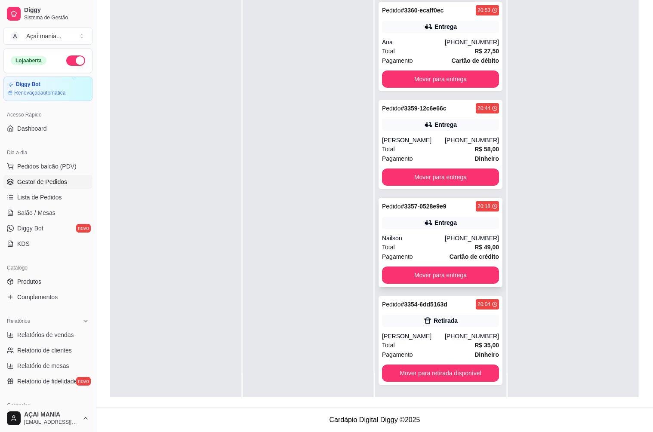
click at [401, 233] on div "Pedido # 3357-0528e9e9 20:18 Entrega Nailson [PHONE_NUMBER] Total R$ 49,00 Paga…" at bounding box center [440, 242] width 124 height 89
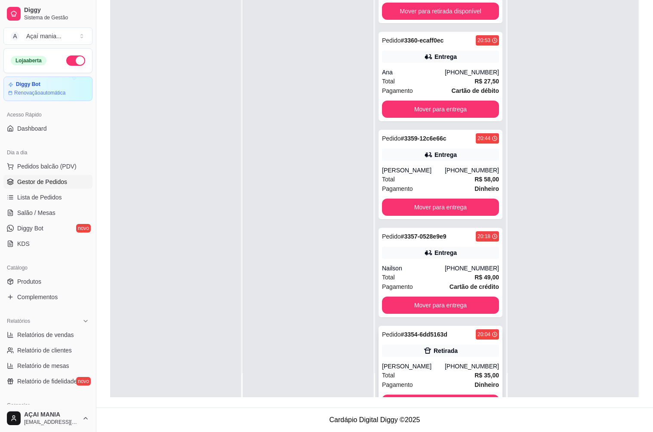
scroll to position [165, 0]
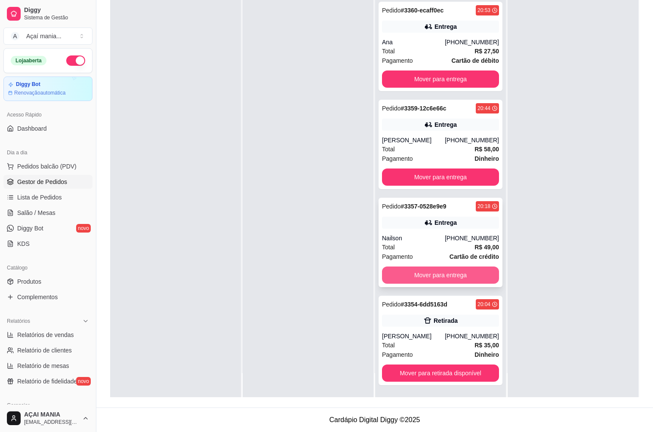
click at [438, 279] on button "Mover para entrega" at bounding box center [440, 275] width 117 height 17
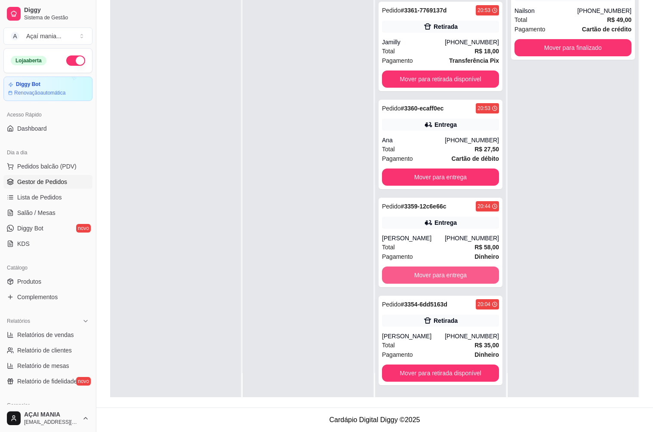
scroll to position [67, 0]
click at [433, 280] on button "Mover para entrega" at bounding box center [440, 275] width 117 height 17
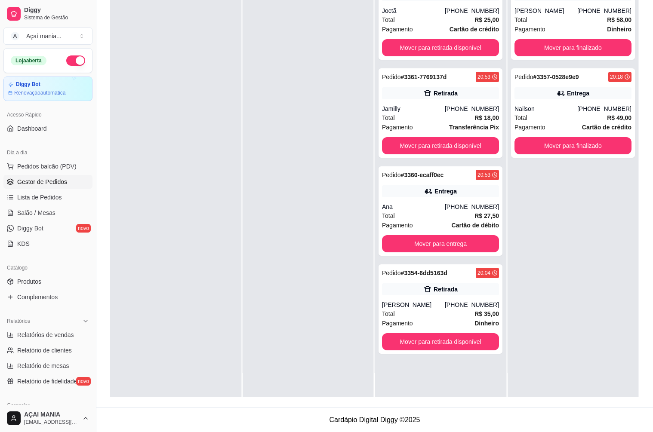
scroll to position [0, 0]
click at [448, 236] on button "Mover para entrega" at bounding box center [440, 243] width 117 height 17
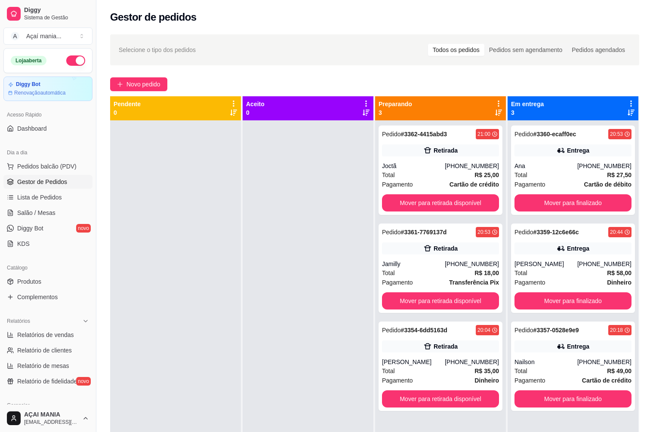
drag, startPoint x: 237, startPoint y: 317, endPoint x: 316, endPoint y: 327, distance: 80.2
click at [237, 317] on div at bounding box center [175, 336] width 131 height 432
